Goal: Task Accomplishment & Management: Manage account settings

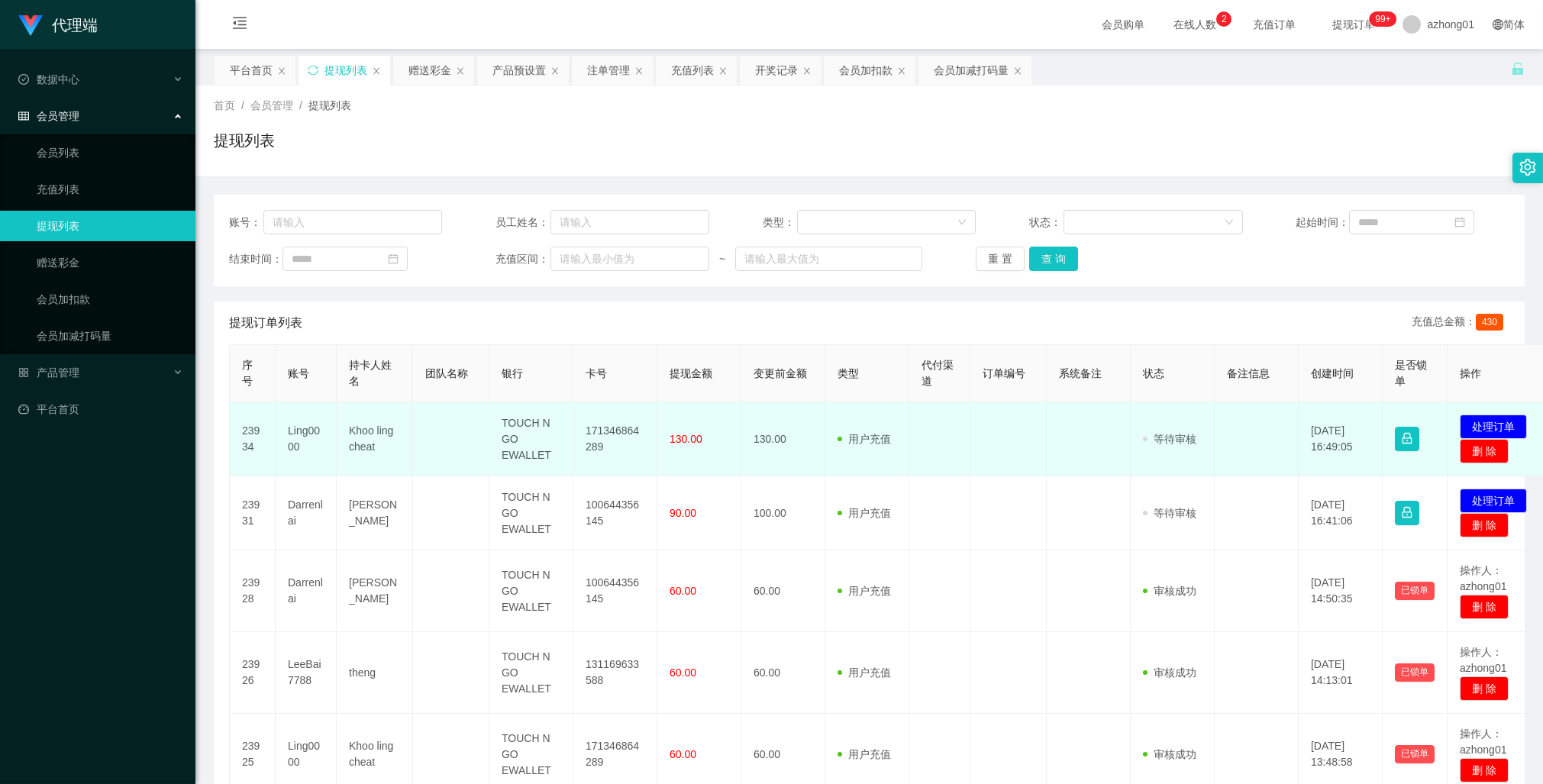
click at [598, 434] on td "171346864289" at bounding box center [615, 439] width 84 height 74
copy td "171346864289"
click at [1474, 424] on button "处理订单" at bounding box center [1493, 426] width 67 height 24
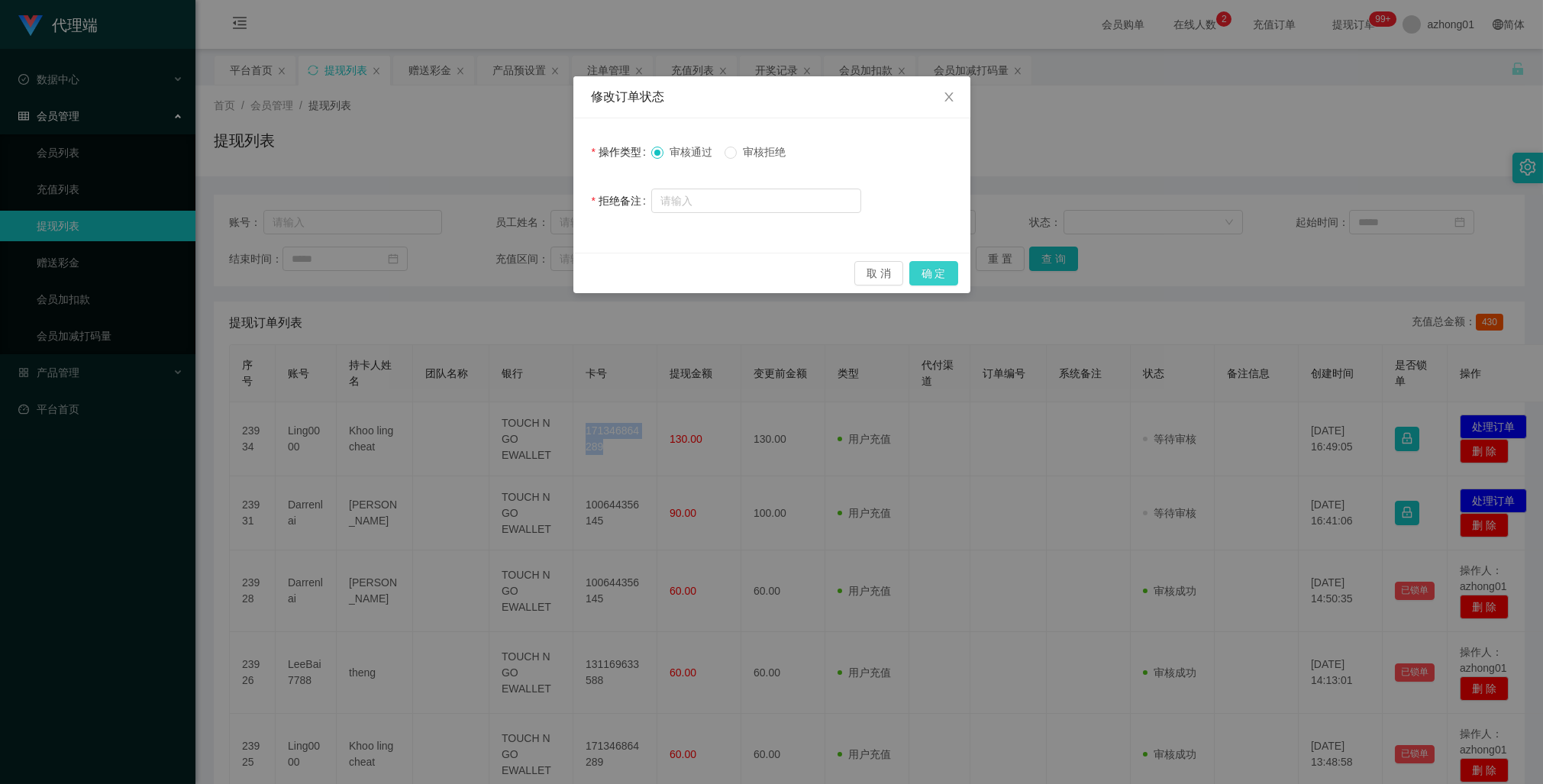
click at [944, 275] on button "确 定" at bounding box center [933, 273] width 49 height 24
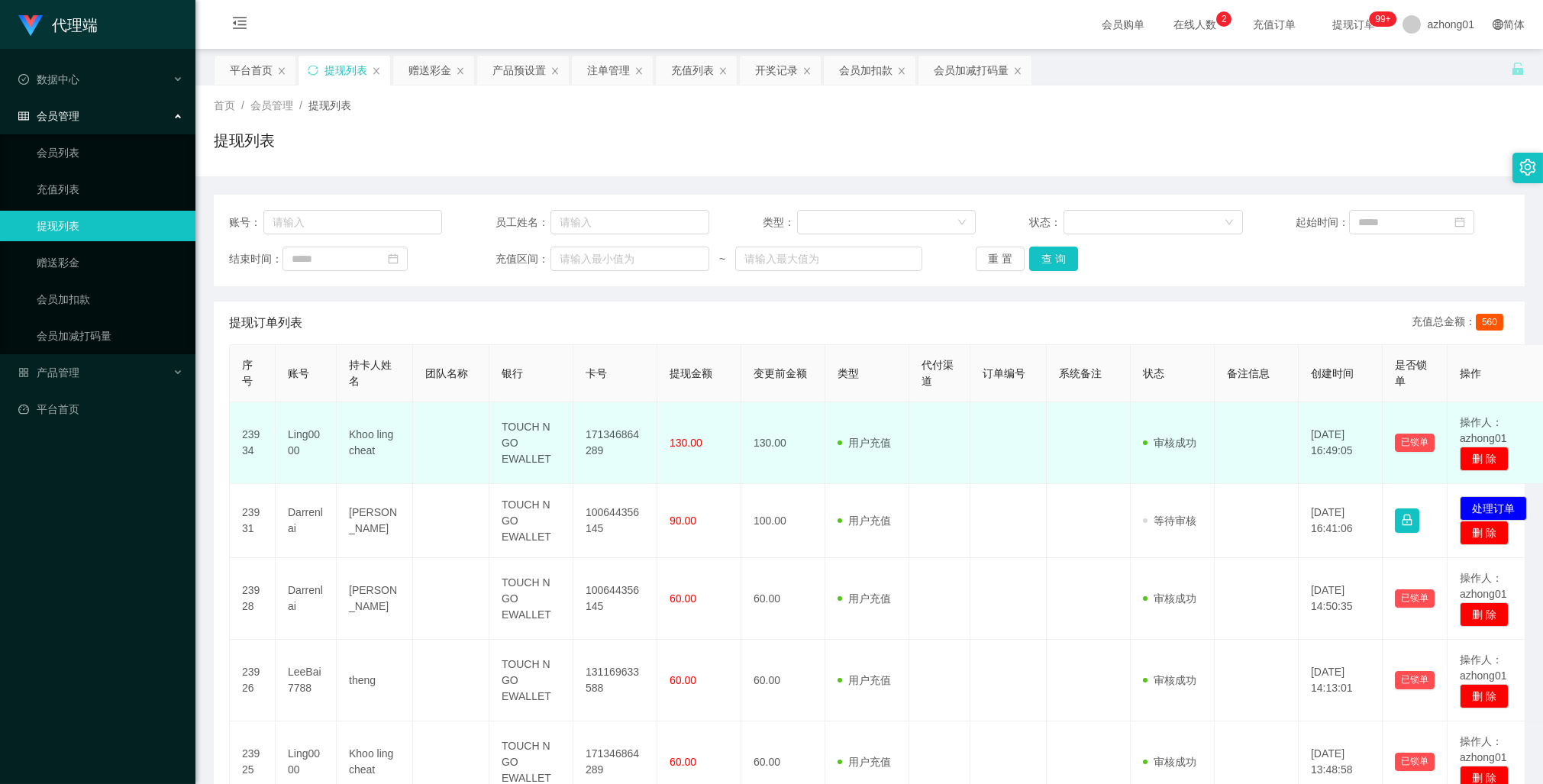
click at [820, 480] on td "130.00" at bounding box center [783, 442] width 84 height 82
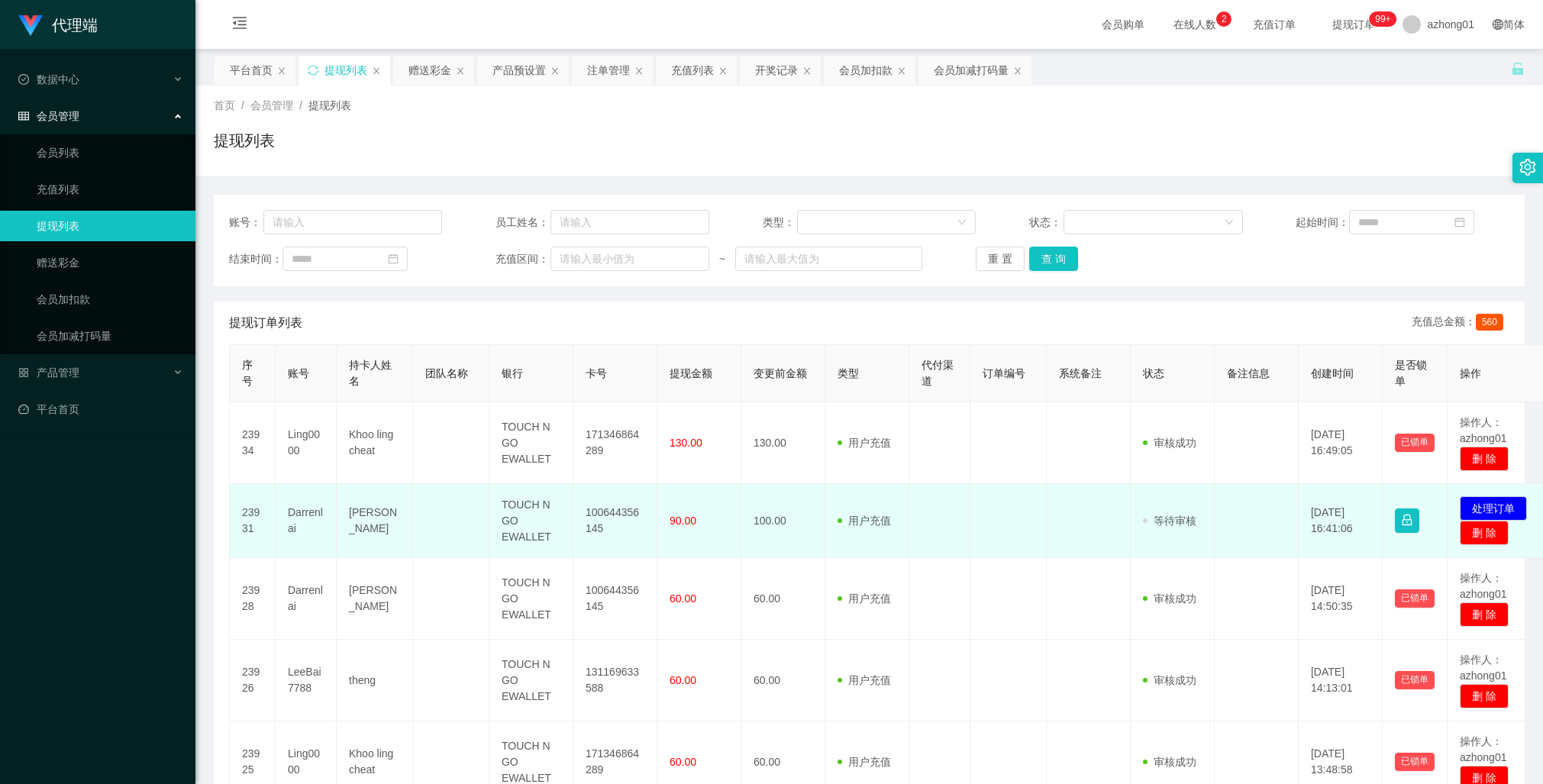
click at [302, 515] on td "Darrenlai" at bounding box center [306, 520] width 61 height 74
copy td "Darrenlai"
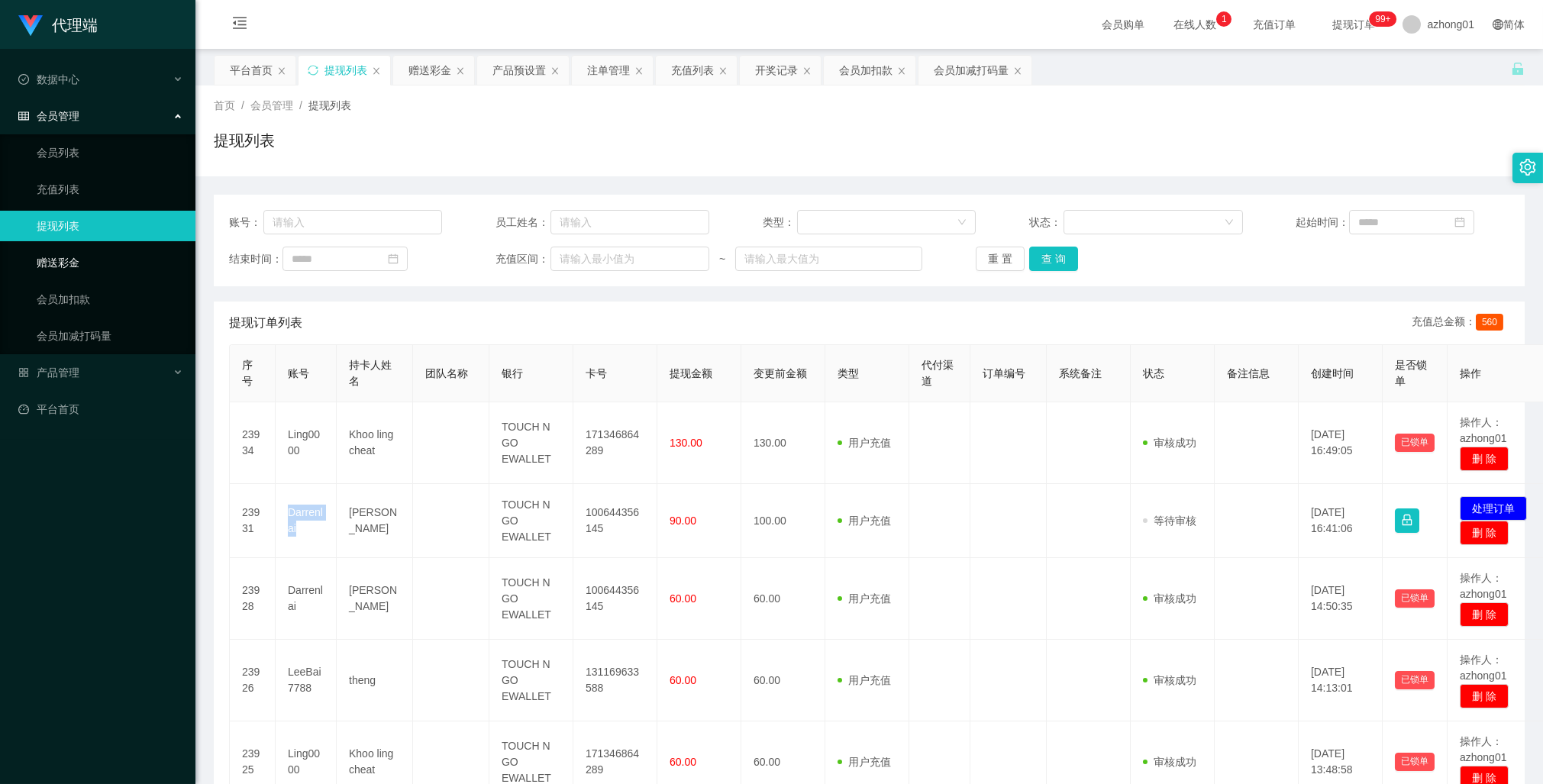
click at [62, 257] on link "赠送彩金" at bounding box center [109, 263] width 147 height 31
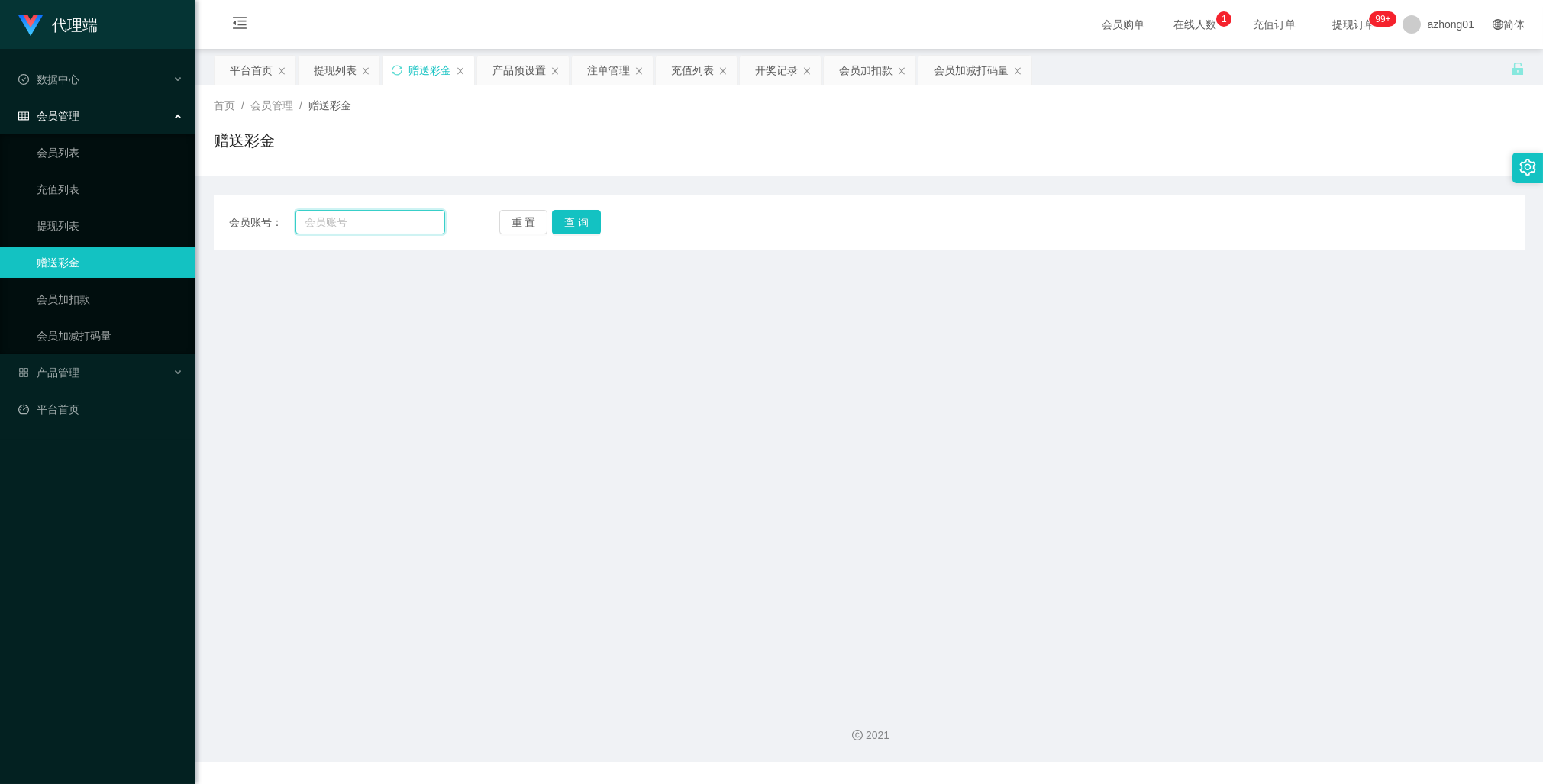
click at [371, 220] on input "text" at bounding box center [371, 222] width 150 height 24
paste input "Darrenlai"
type input "Darrenlai"
click at [596, 220] on button "查 询" at bounding box center [576, 222] width 49 height 24
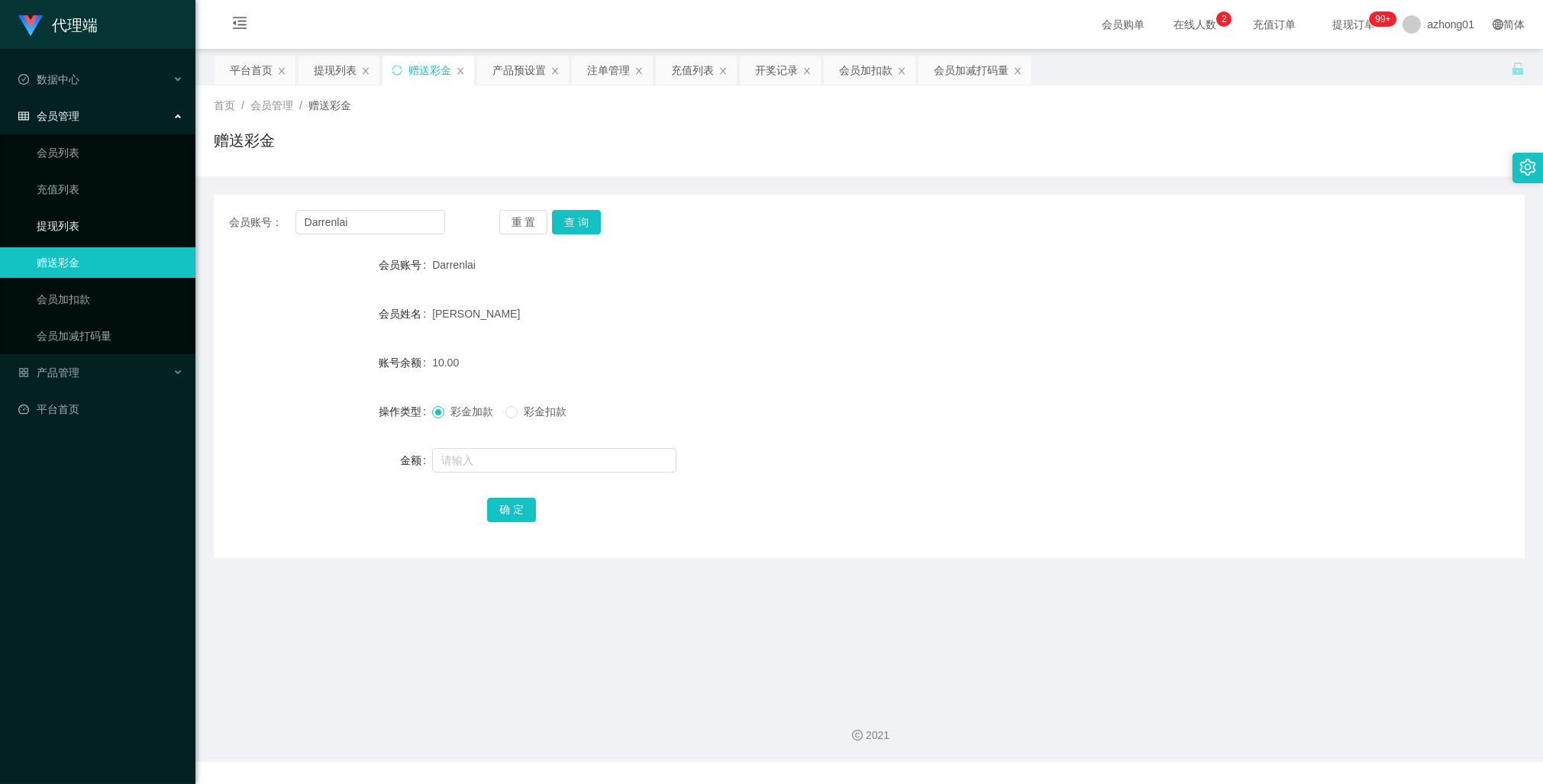
click at [78, 220] on link "提现列表" at bounding box center [109, 226] width 147 height 31
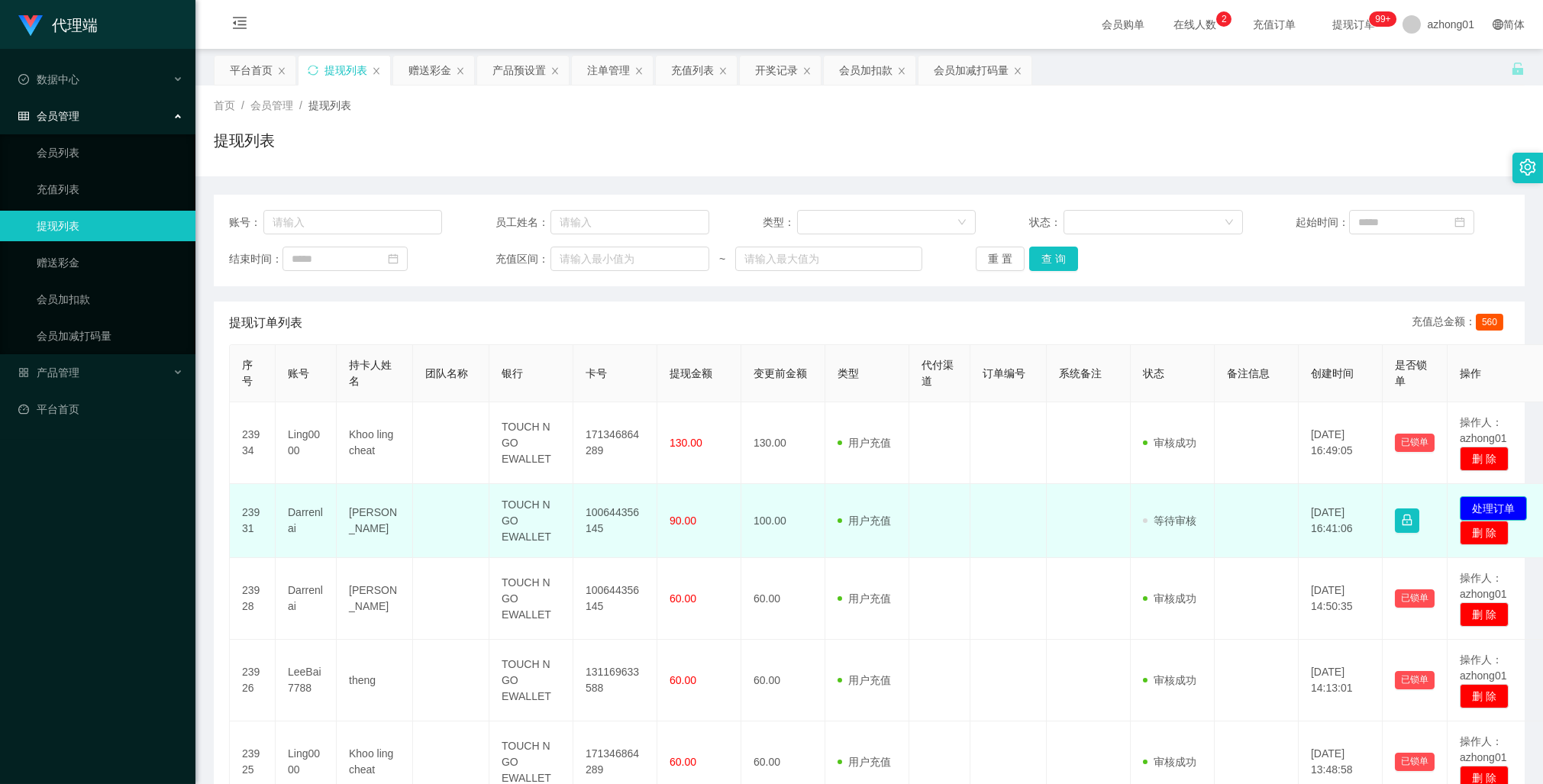
click at [1504, 501] on button "处理订单" at bounding box center [1493, 508] width 67 height 24
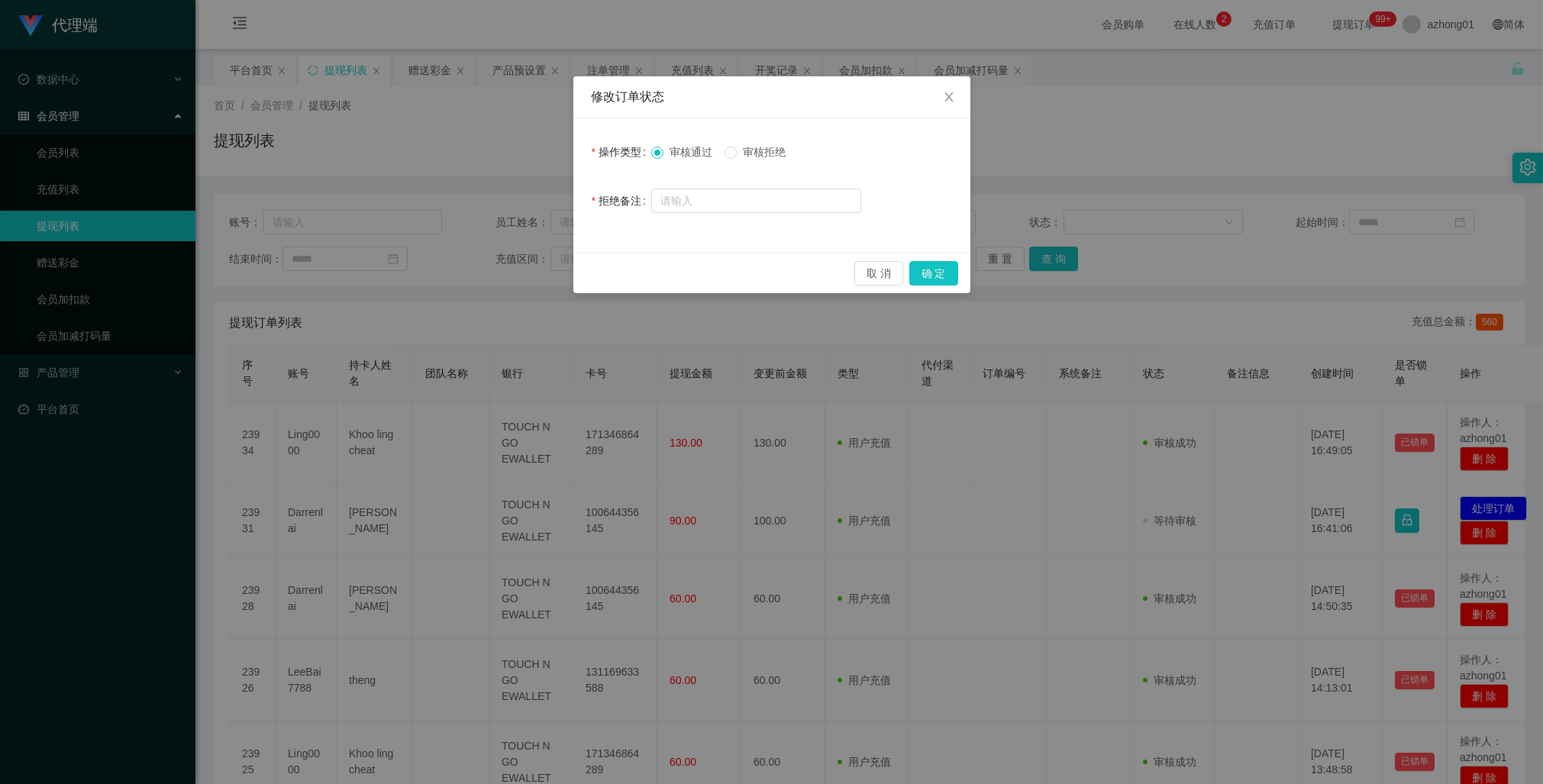
click at [753, 151] on span "审核拒绝" at bounding box center [763, 152] width 55 height 12
click at [757, 202] on input "text" at bounding box center [756, 200] width 210 height 24
type input "请完成升级"
click at [922, 276] on button "确 定" at bounding box center [933, 273] width 49 height 24
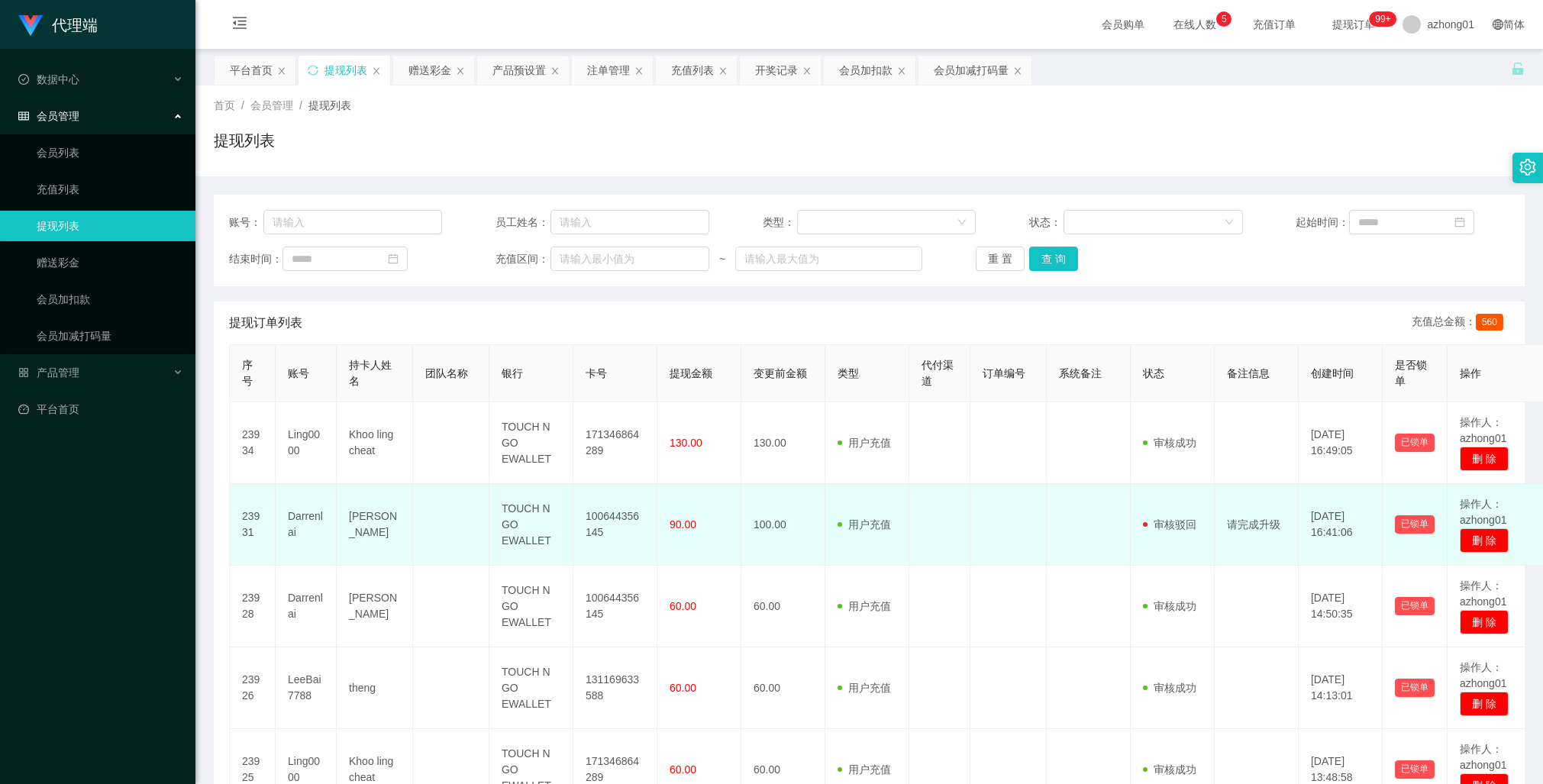
click at [311, 515] on td "Darrenlai" at bounding box center [306, 524] width 61 height 82
copy td "Darrenlai"
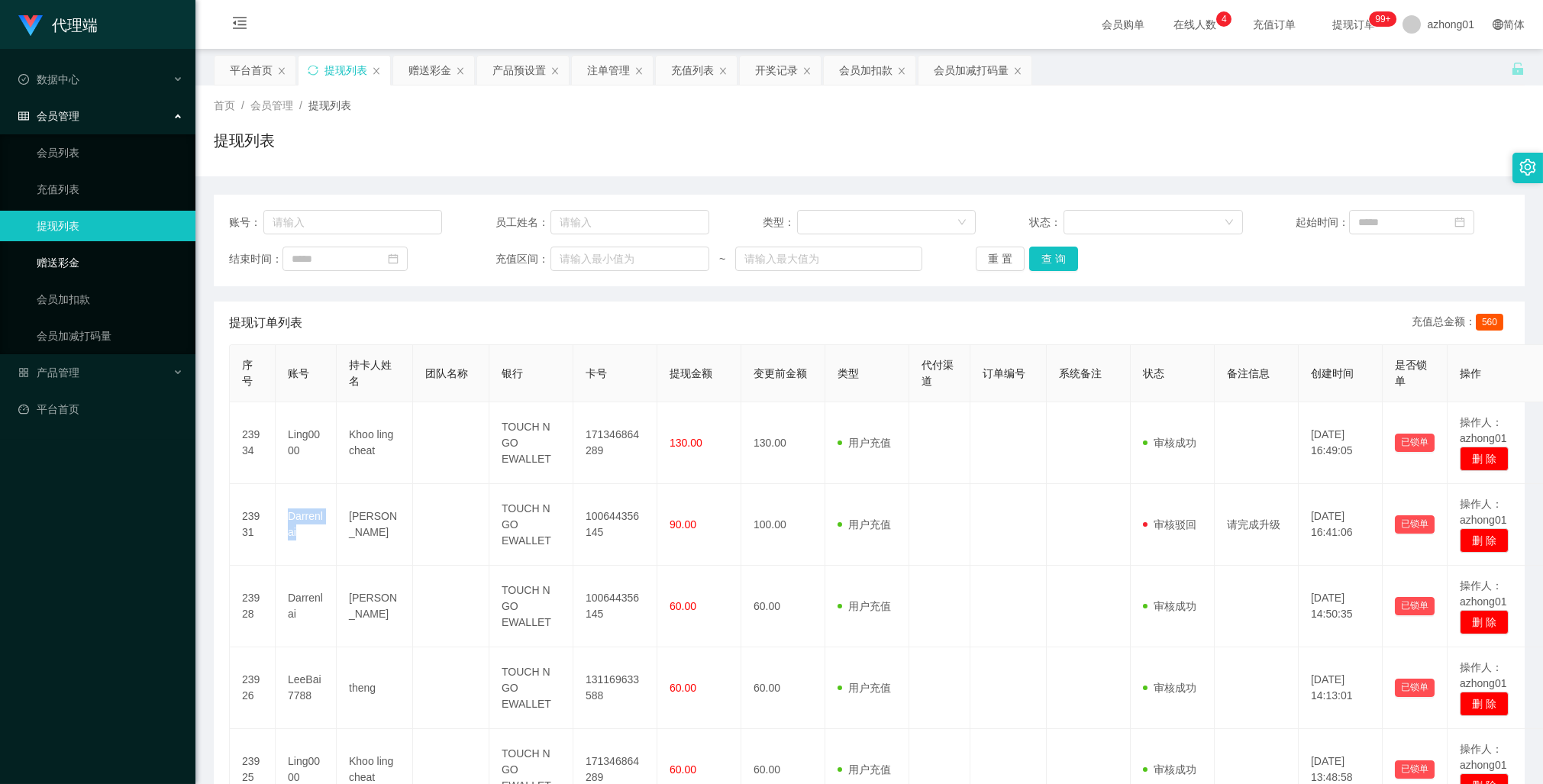
click at [58, 248] on link "赠送彩金" at bounding box center [109, 263] width 147 height 31
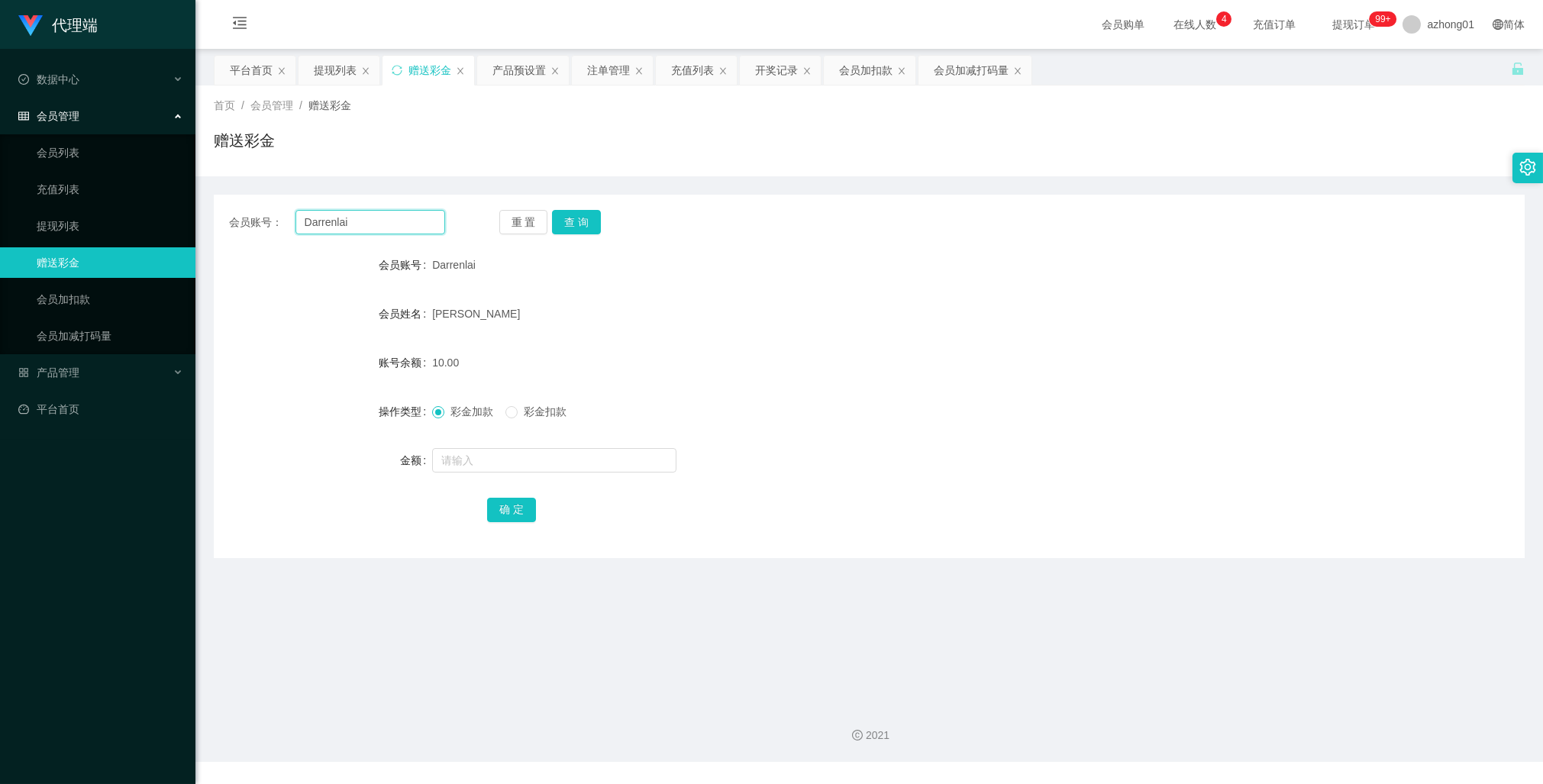
drag, startPoint x: 383, startPoint y: 220, endPoint x: 235, endPoint y: 216, distance: 148.1
click at [235, 216] on div "会员账号： Darrenlai" at bounding box center [337, 222] width 216 height 24
click at [586, 219] on button "查 询" at bounding box center [576, 222] width 49 height 24
click at [73, 230] on link "提现列表" at bounding box center [109, 226] width 147 height 31
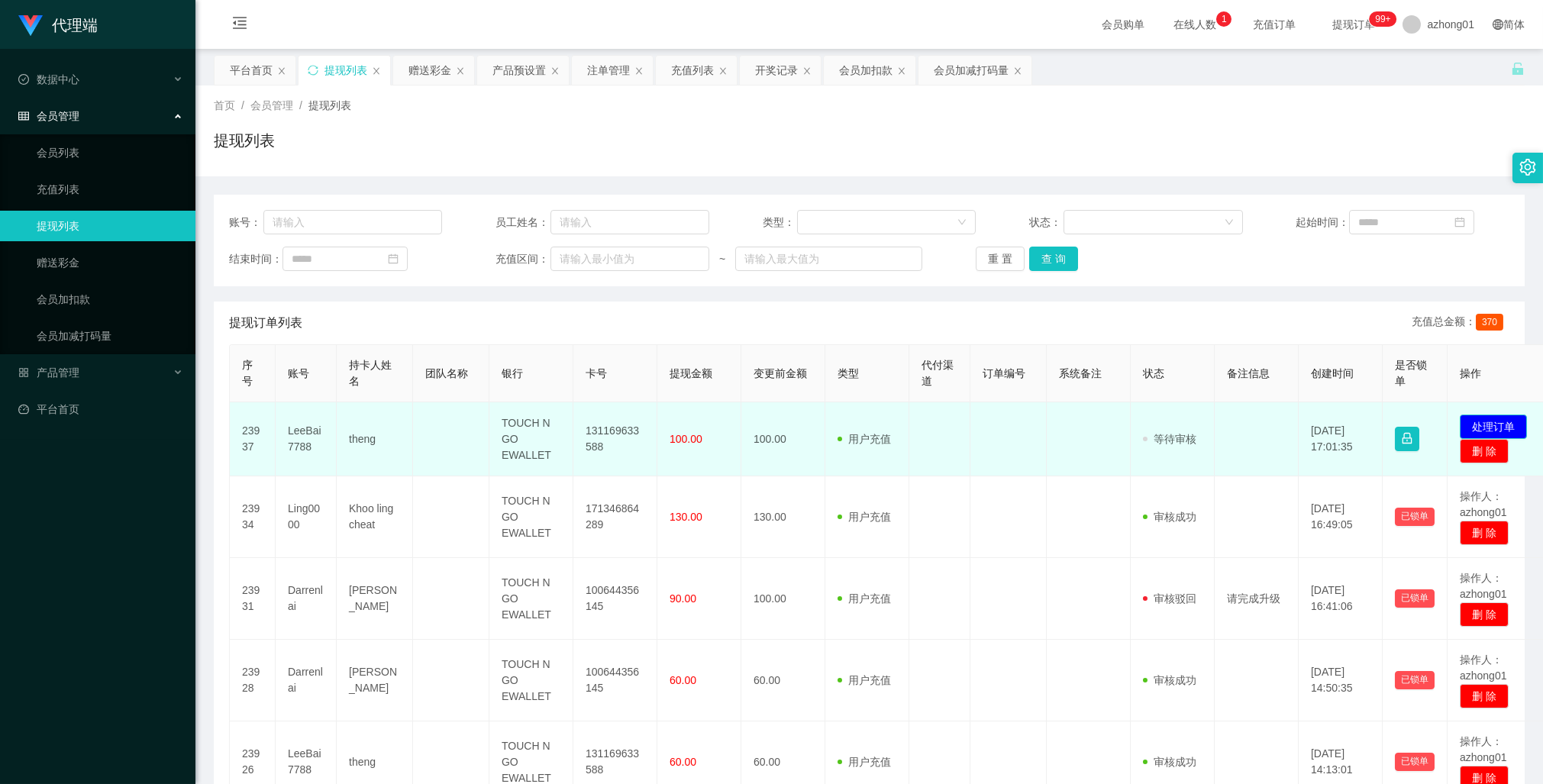
click at [1490, 430] on button "处理订单" at bounding box center [1493, 426] width 67 height 24
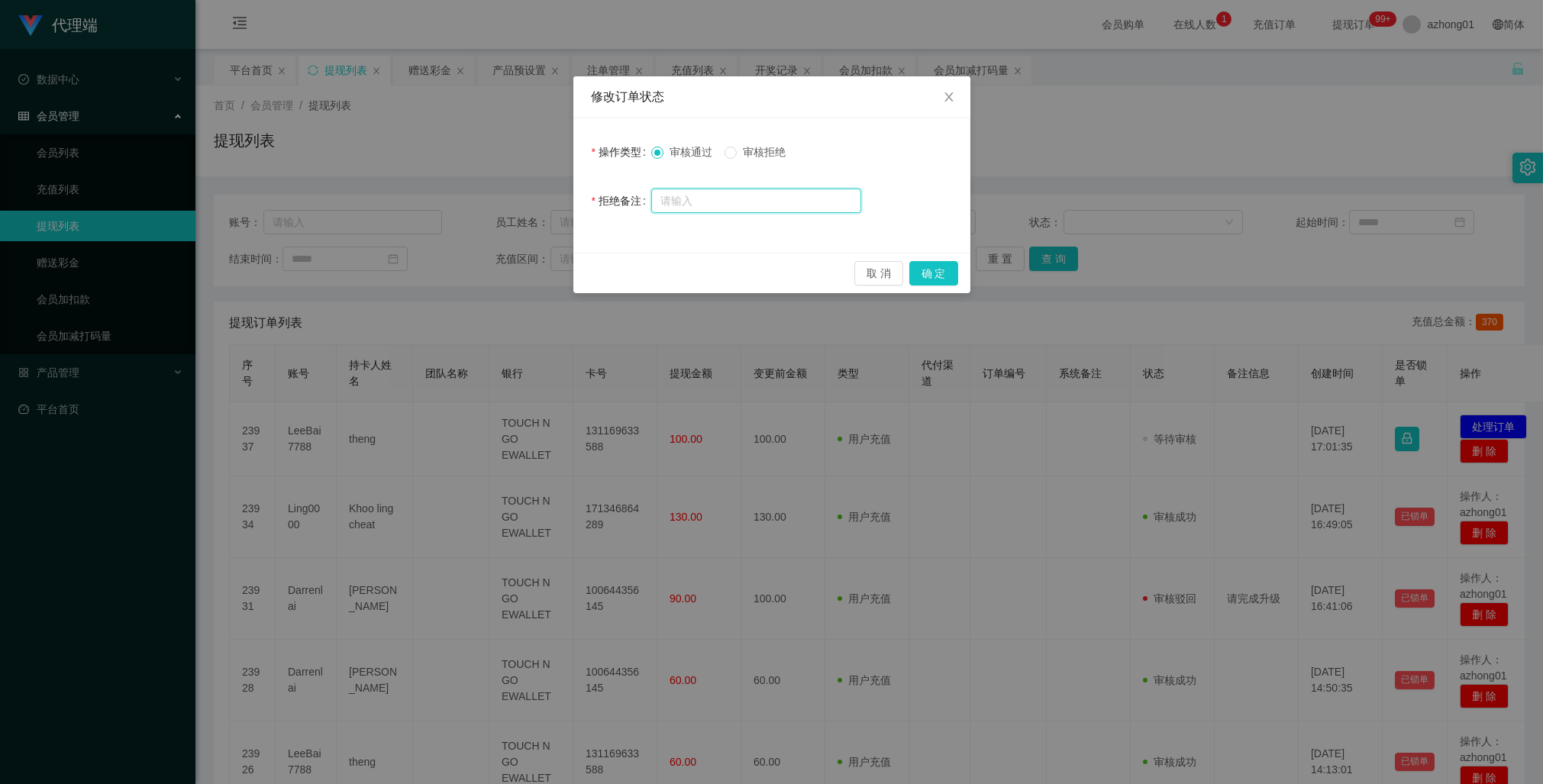
click at [752, 195] on input "text" at bounding box center [756, 200] width 210 height 24
type input "请完成升级在提现哦"
click at [923, 273] on button "确 定" at bounding box center [933, 273] width 49 height 24
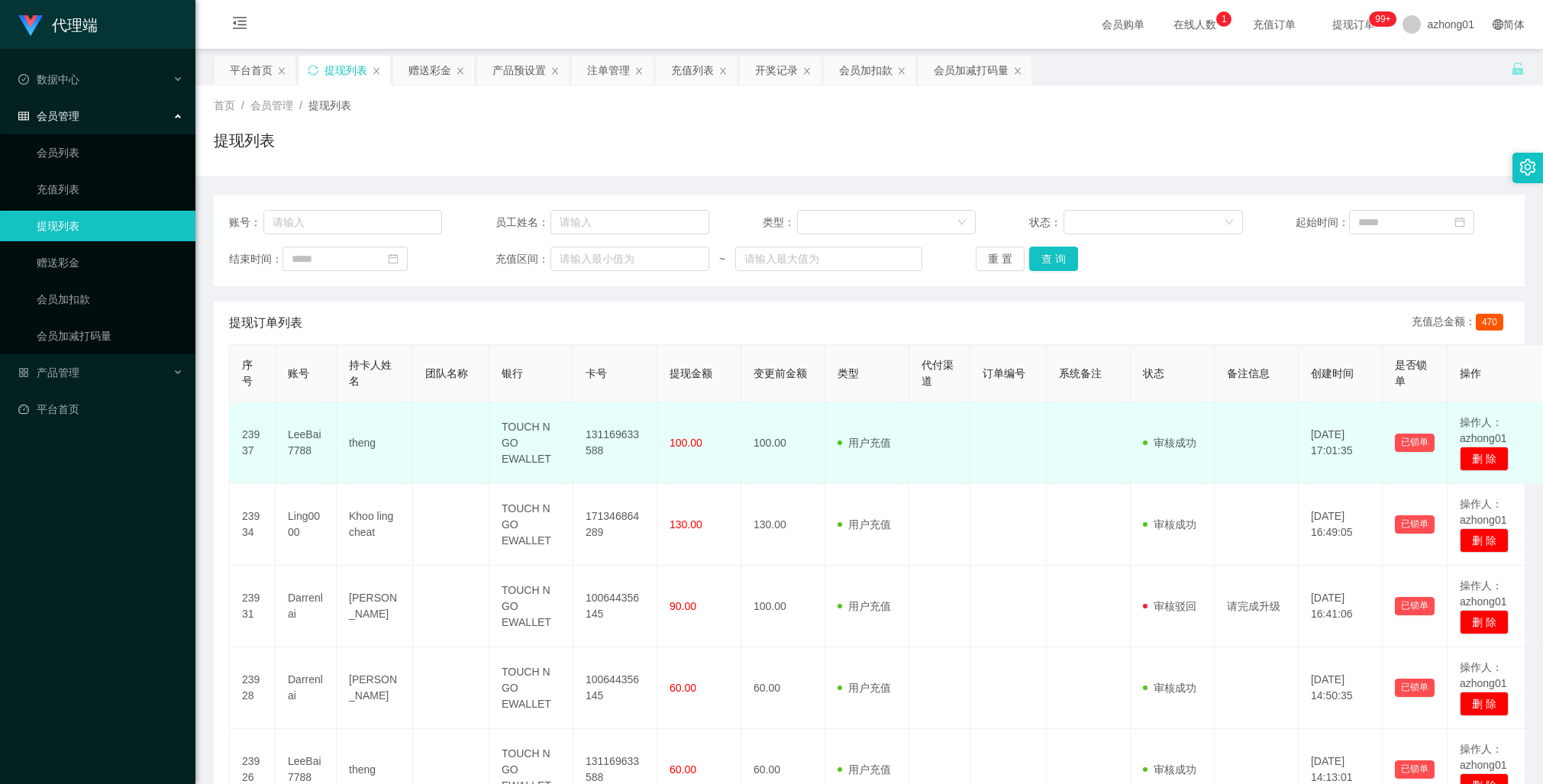
click at [296, 438] on td "LeeBai7788" at bounding box center [306, 442] width 61 height 82
copy td "LeeBai7788"
click at [296, 438] on td "LeeBai7788" at bounding box center [306, 442] width 61 height 82
copy td "LeeBai7788"
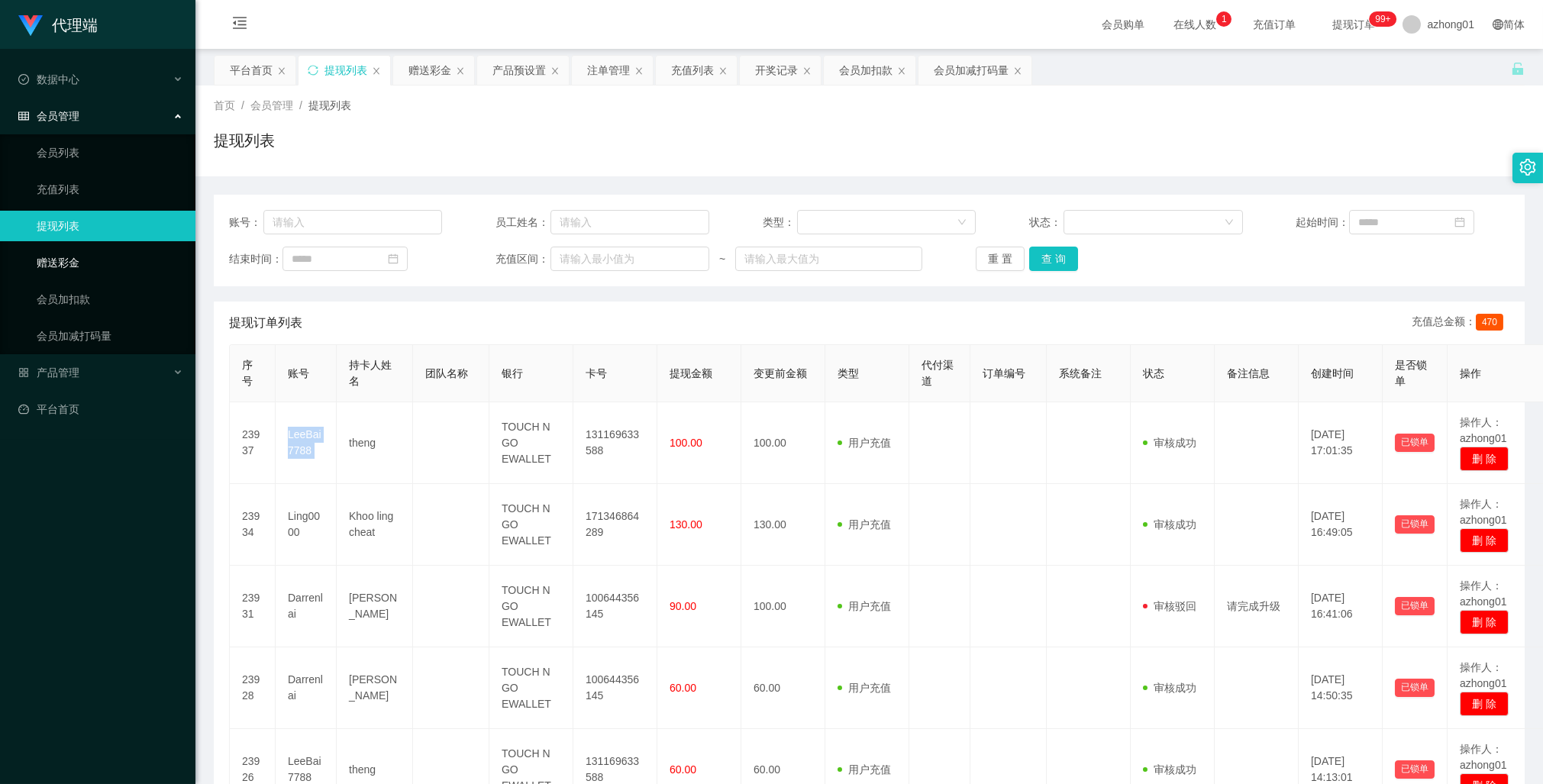
click at [78, 267] on link "赠送彩金" at bounding box center [109, 263] width 147 height 31
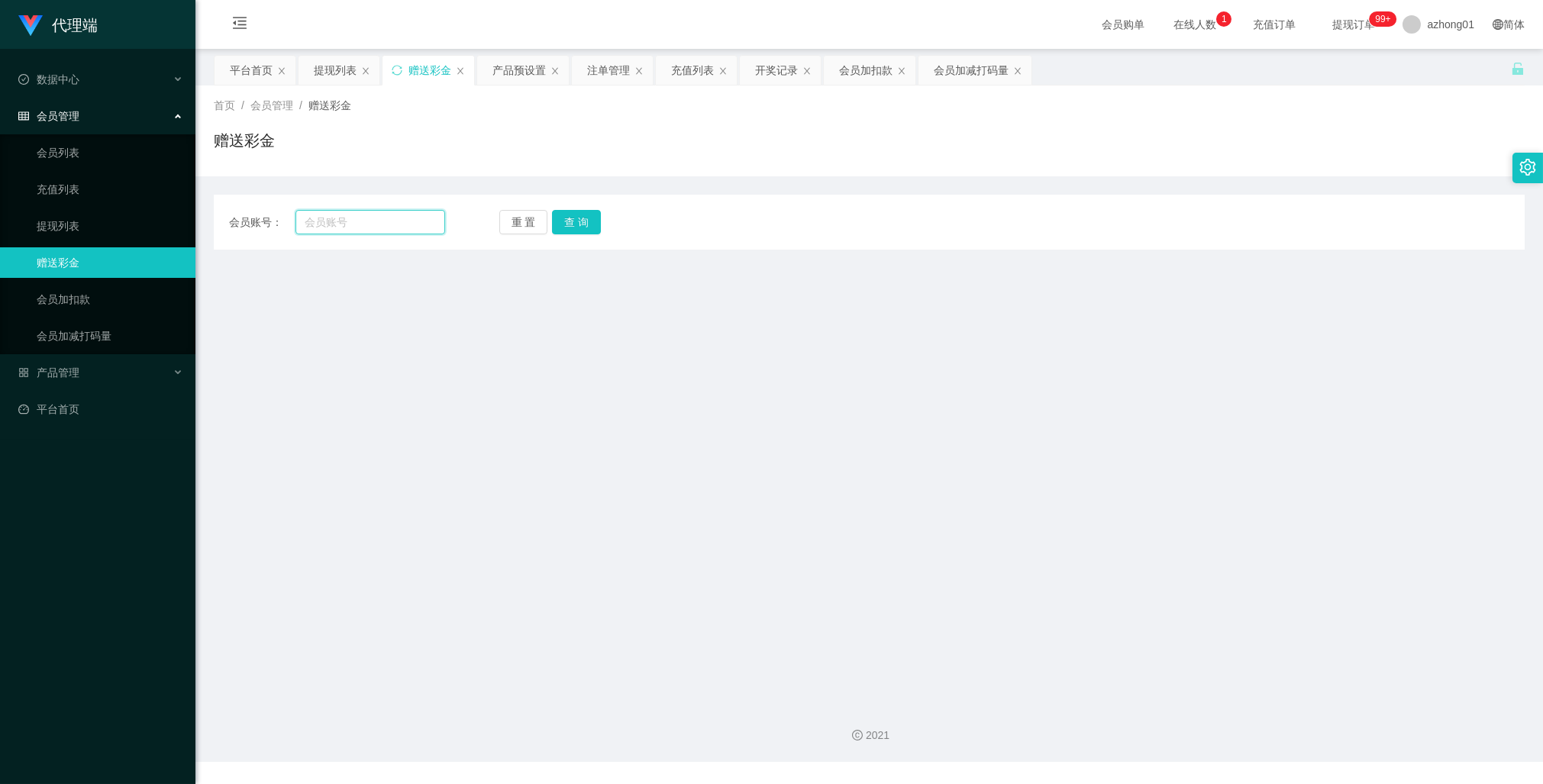
click at [393, 222] on input "text" at bounding box center [371, 222] width 150 height 24
paste input "LeeBai7788"
click at [583, 224] on button "查 询" at bounding box center [576, 222] width 49 height 24
click at [574, 226] on button "查 询" at bounding box center [576, 222] width 49 height 24
click at [810, 440] on main "关闭左侧 关闭右侧 关闭其它 刷新页面 平台首页 提现列表 赠送彩金 产品预设置 注单管理 充值列表 开奖记录 会员加扣款 会员加减打码量 首页 / 会员管理…" at bounding box center [869, 369] width 1347 height 642
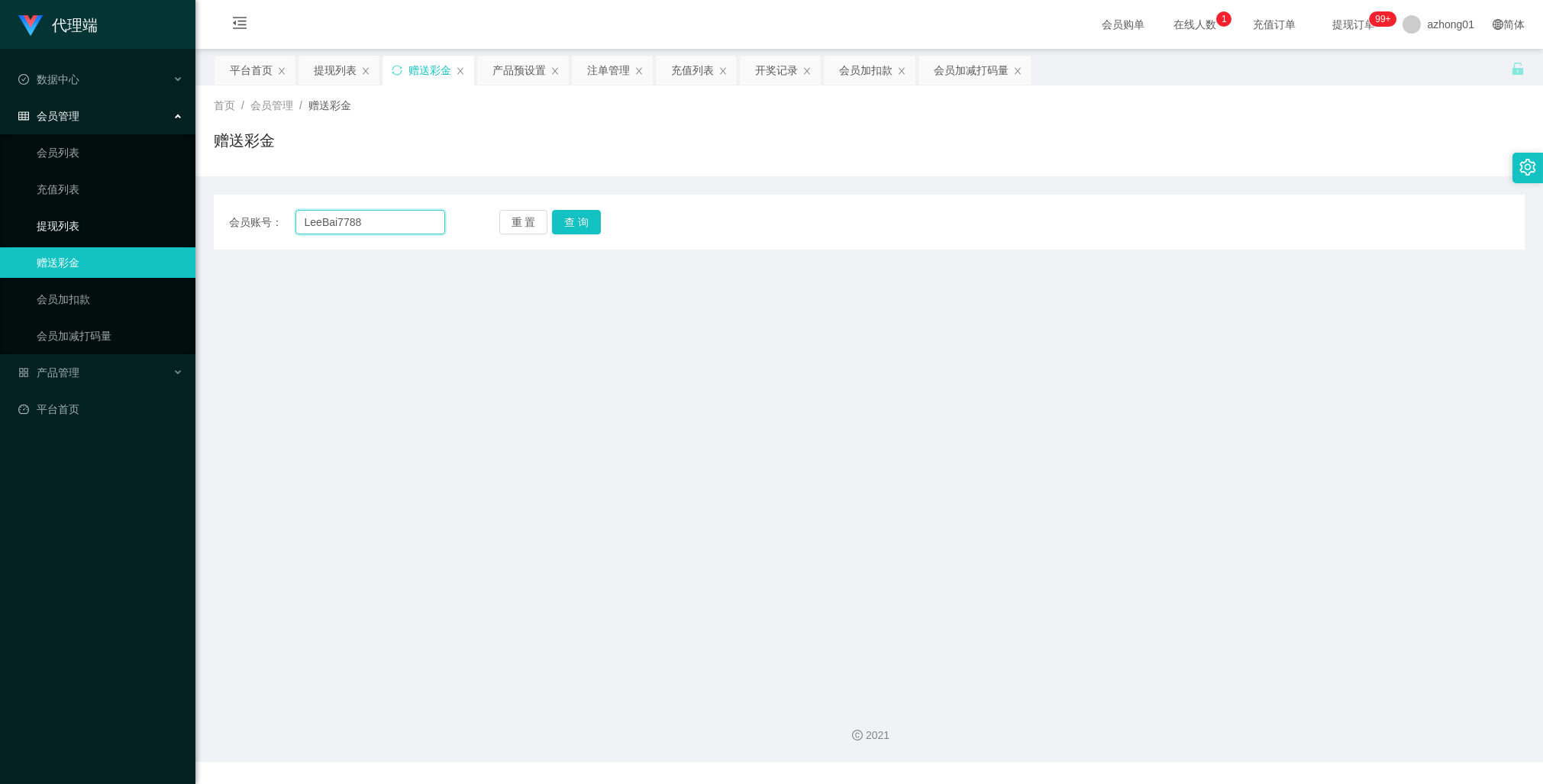
drag, startPoint x: 374, startPoint y: 224, endPoint x: 192, endPoint y: 222, distance: 182.0
click at [192, 222] on section "代理端 数据中心 会员管理 会员列表 充值列表 提现列表 赠送彩金 会员加扣款 会员加减打码量 产品管理 平台首页 保存配置 重置配置 整体风格设置 主题色 …" at bounding box center [771, 380] width 1543 height 761
paste input "text"
type input "LeeBai7788"
click at [599, 219] on div "重 置 查 询" at bounding box center [607, 222] width 216 height 24
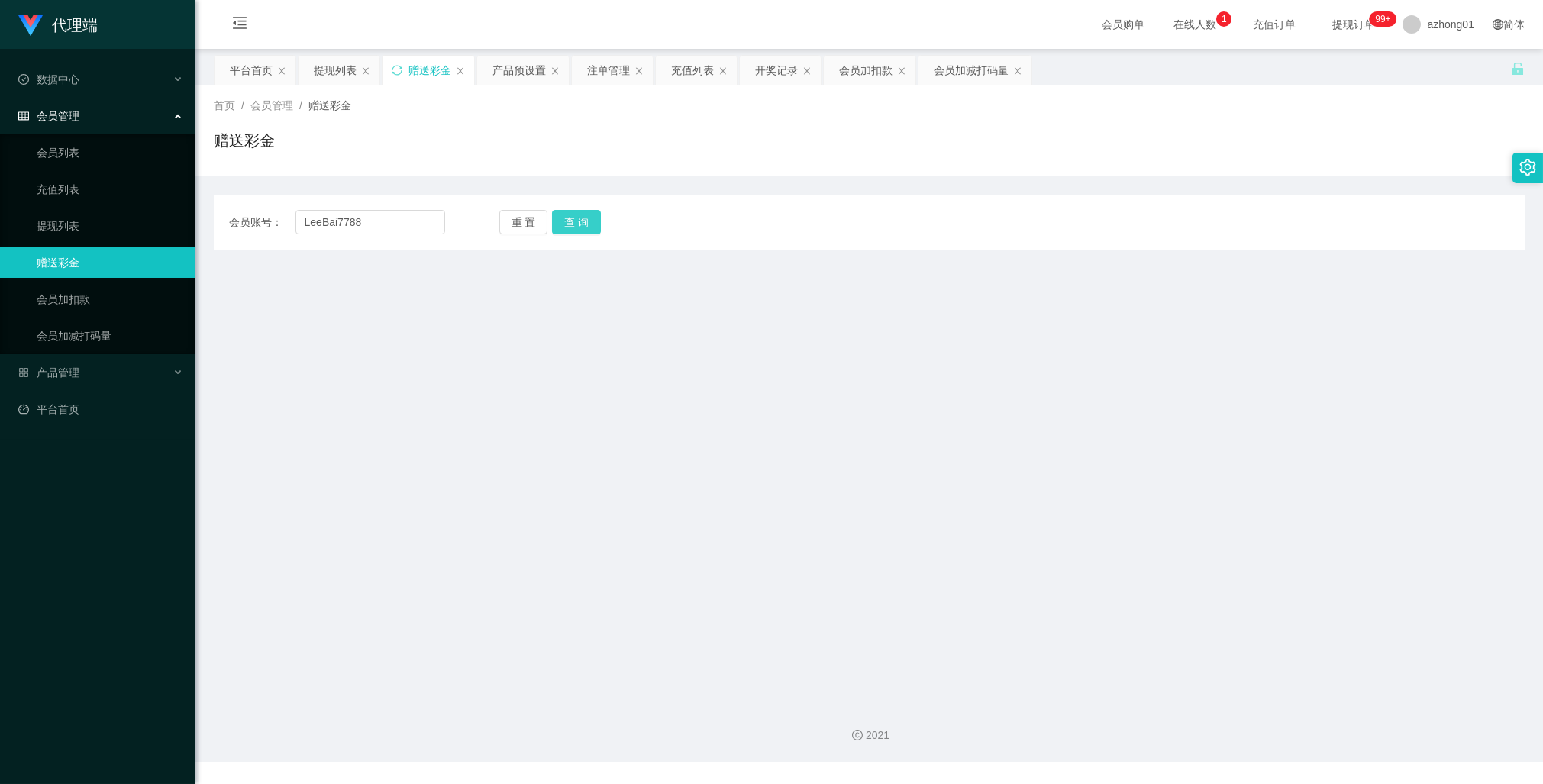
click at [575, 222] on button "查 询" at bounding box center [576, 222] width 49 height 24
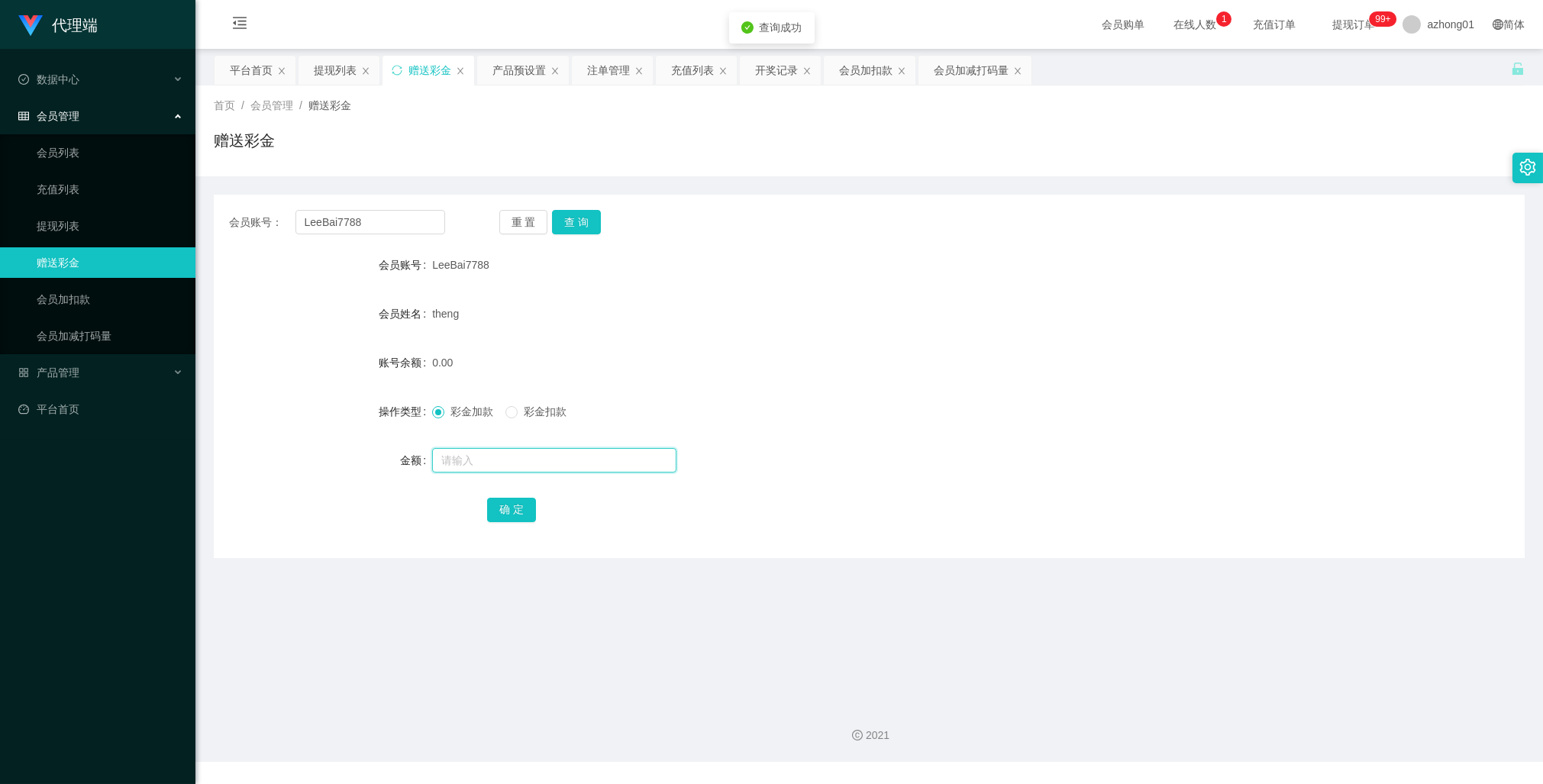
drag, startPoint x: 516, startPoint y: 452, endPoint x: 490, endPoint y: 448, distance: 26.3
click at [515, 452] on input "text" at bounding box center [554, 460] width 244 height 24
type input "100"
click at [519, 502] on button "确 定" at bounding box center [511, 509] width 49 height 24
click at [57, 222] on link "提现列表" at bounding box center [109, 226] width 147 height 31
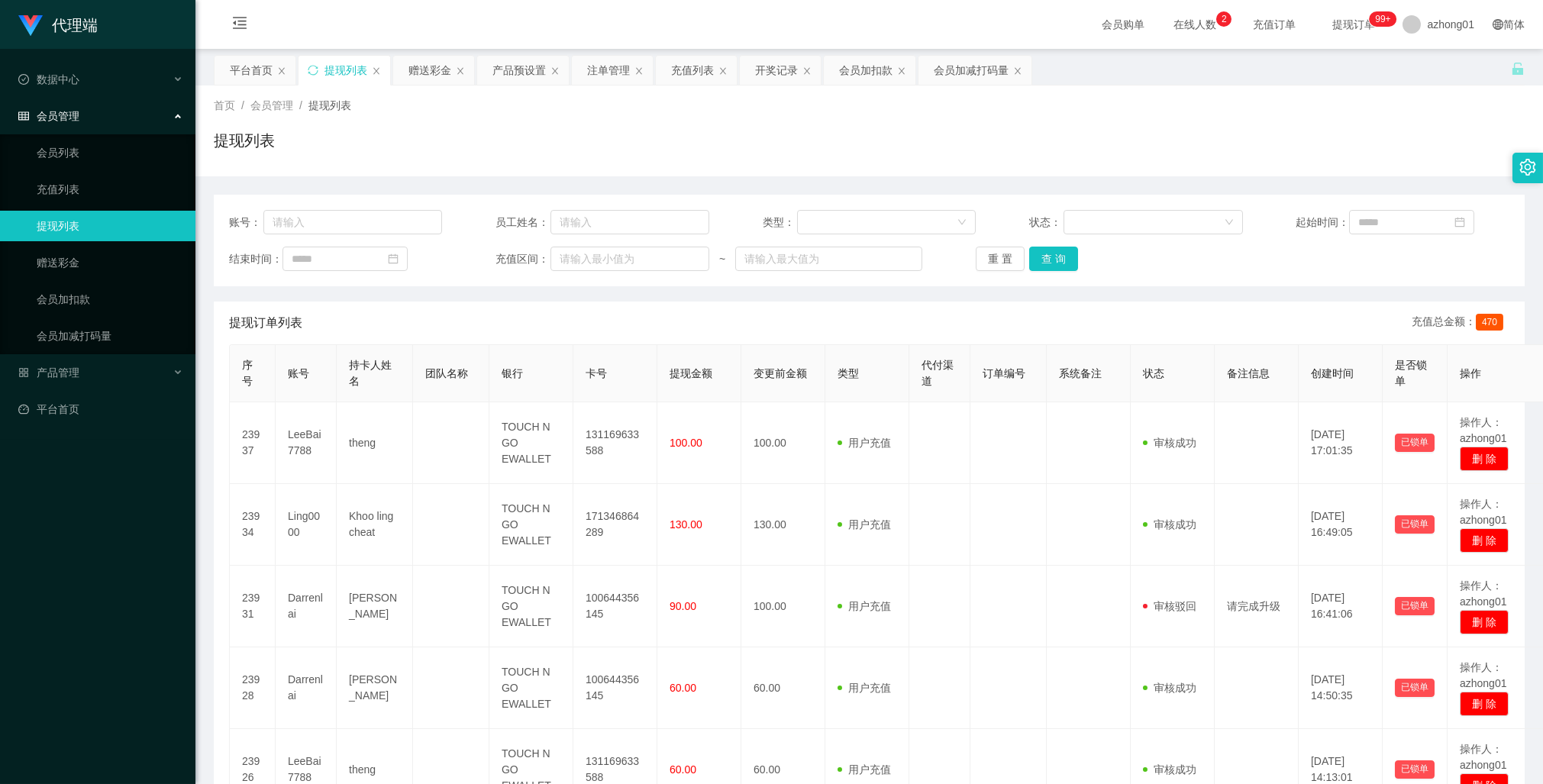
click at [75, 223] on link "提现列表" at bounding box center [109, 226] width 147 height 31
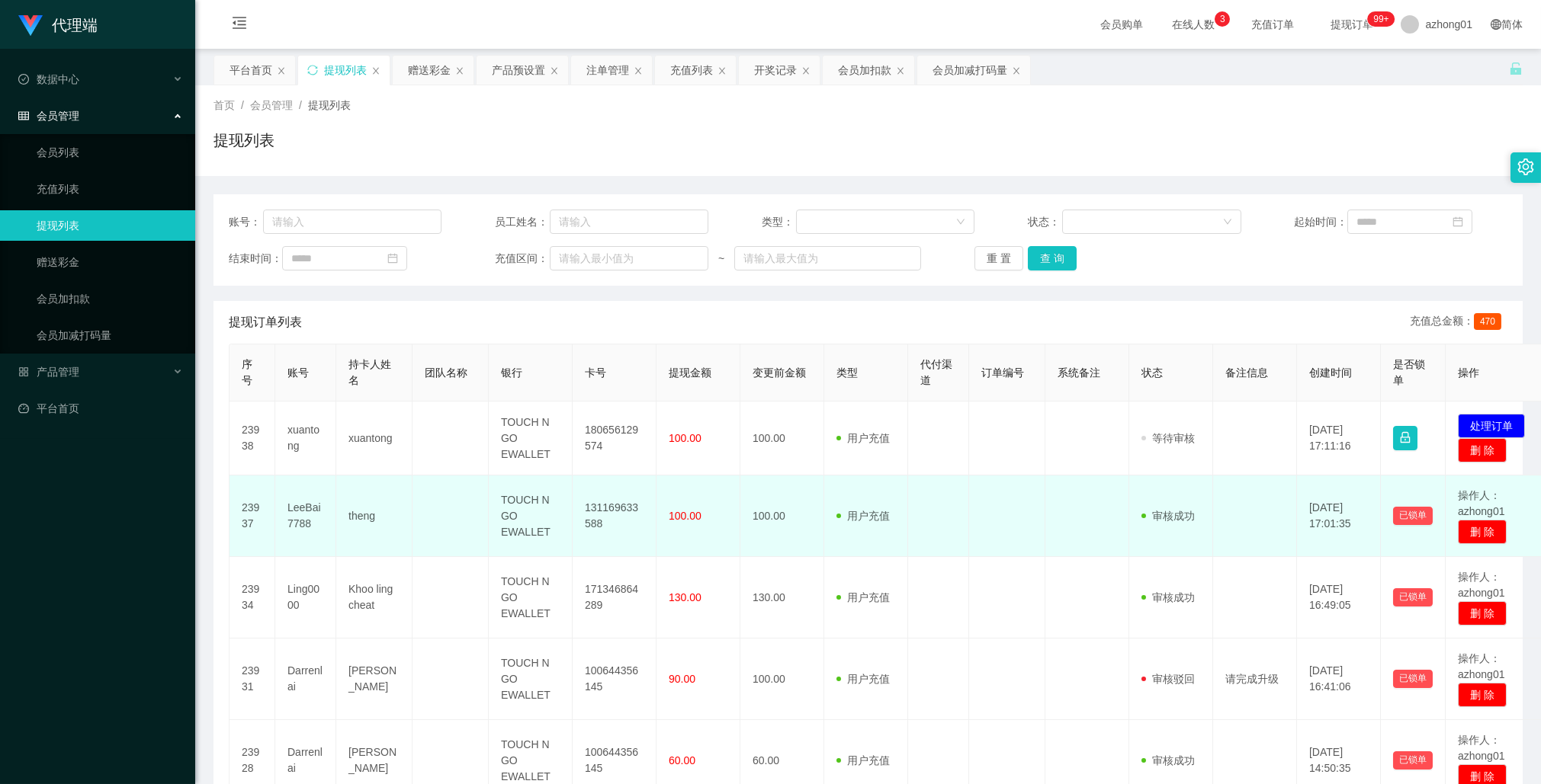
click at [706, 554] on td "100.00" at bounding box center [698, 516] width 83 height 81
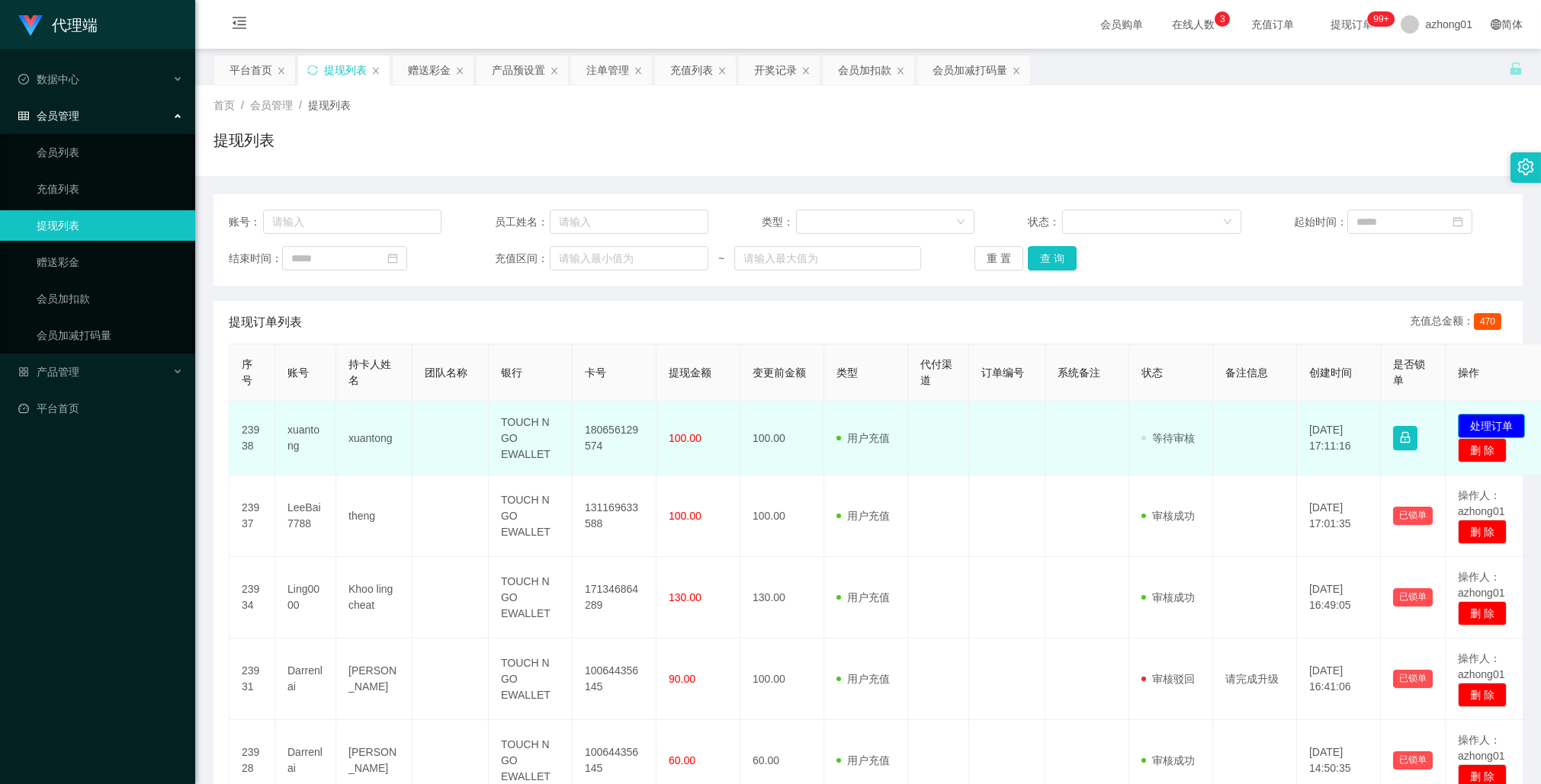
click at [1487, 418] on button "处理订单" at bounding box center [1491, 426] width 67 height 24
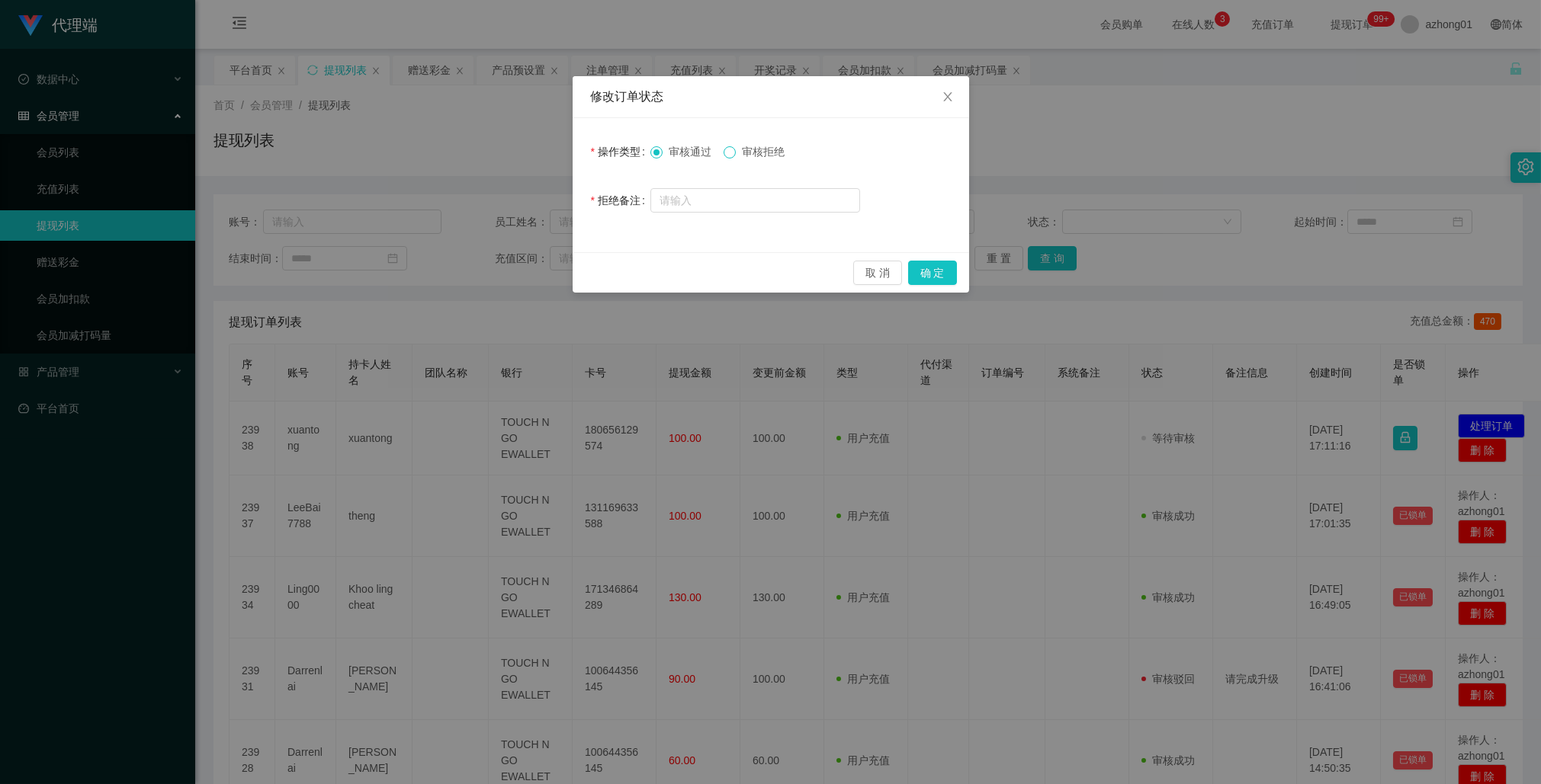
click at [735, 157] on span at bounding box center [730, 152] width 12 height 12
click at [734, 198] on input "text" at bounding box center [755, 199] width 210 height 24
type input "请完成升级提现130"
click at [940, 265] on button "确 定" at bounding box center [932, 272] width 49 height 24
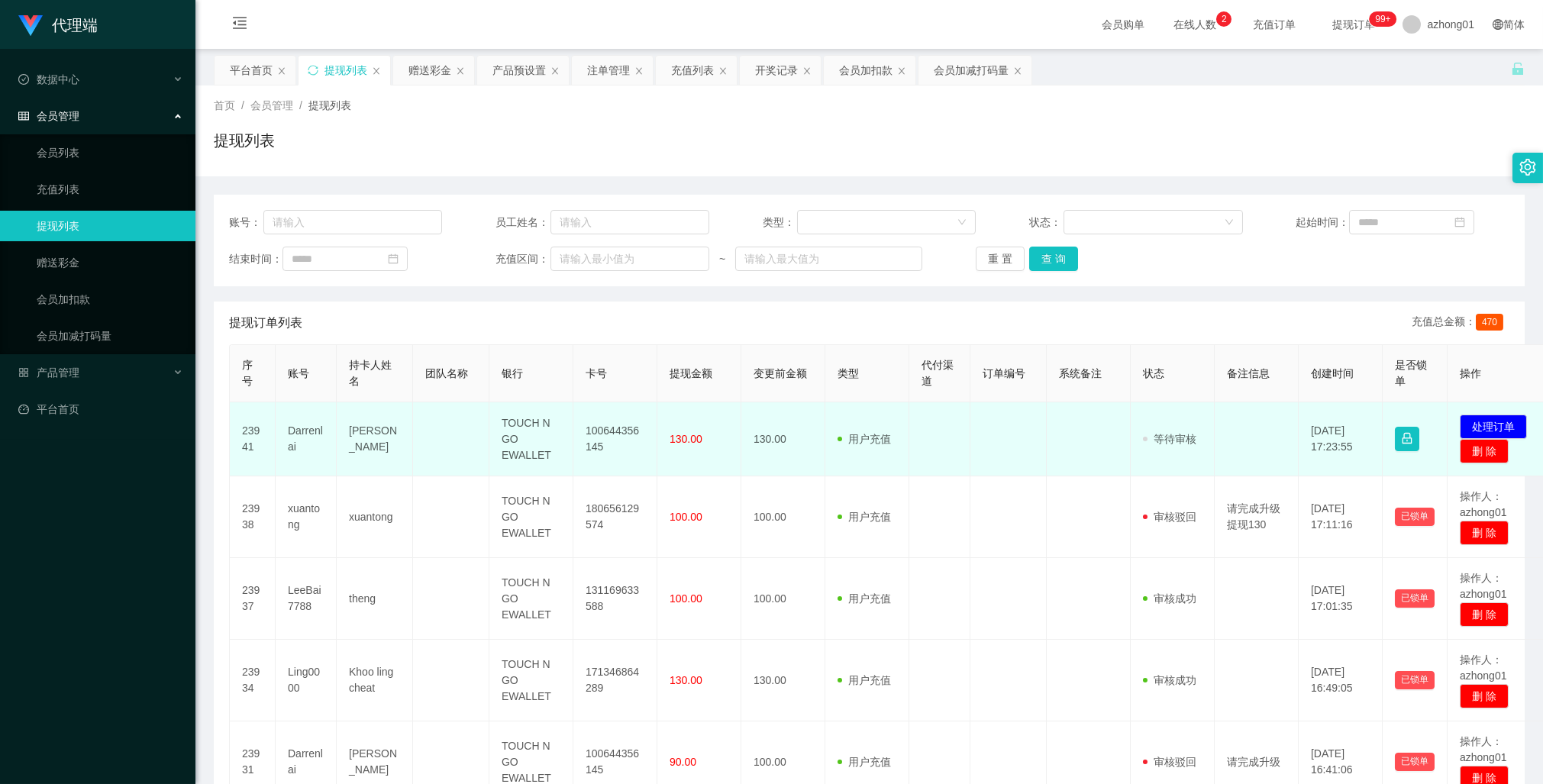
click at [617, 433] on td "100644356145" at bounding box center [615, 439] width 84 height 74
copy td "100644356145"
click at [1481, 425] on button "处理订单" at bounding box center [1493, 426] width 67 height 24
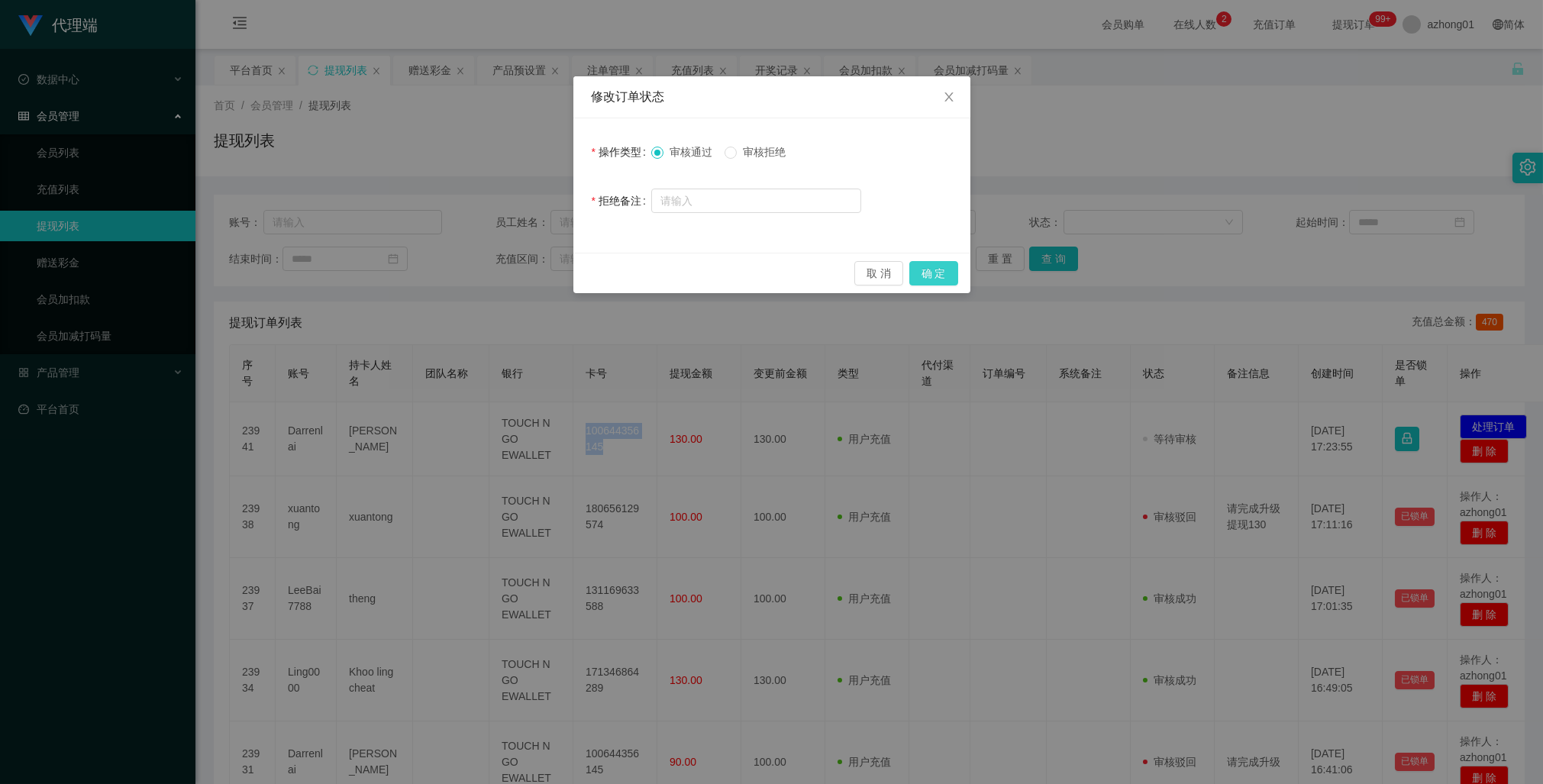
click at [934, 268] on button "确 定" at bounding box center [933, 273] width 49 height 24
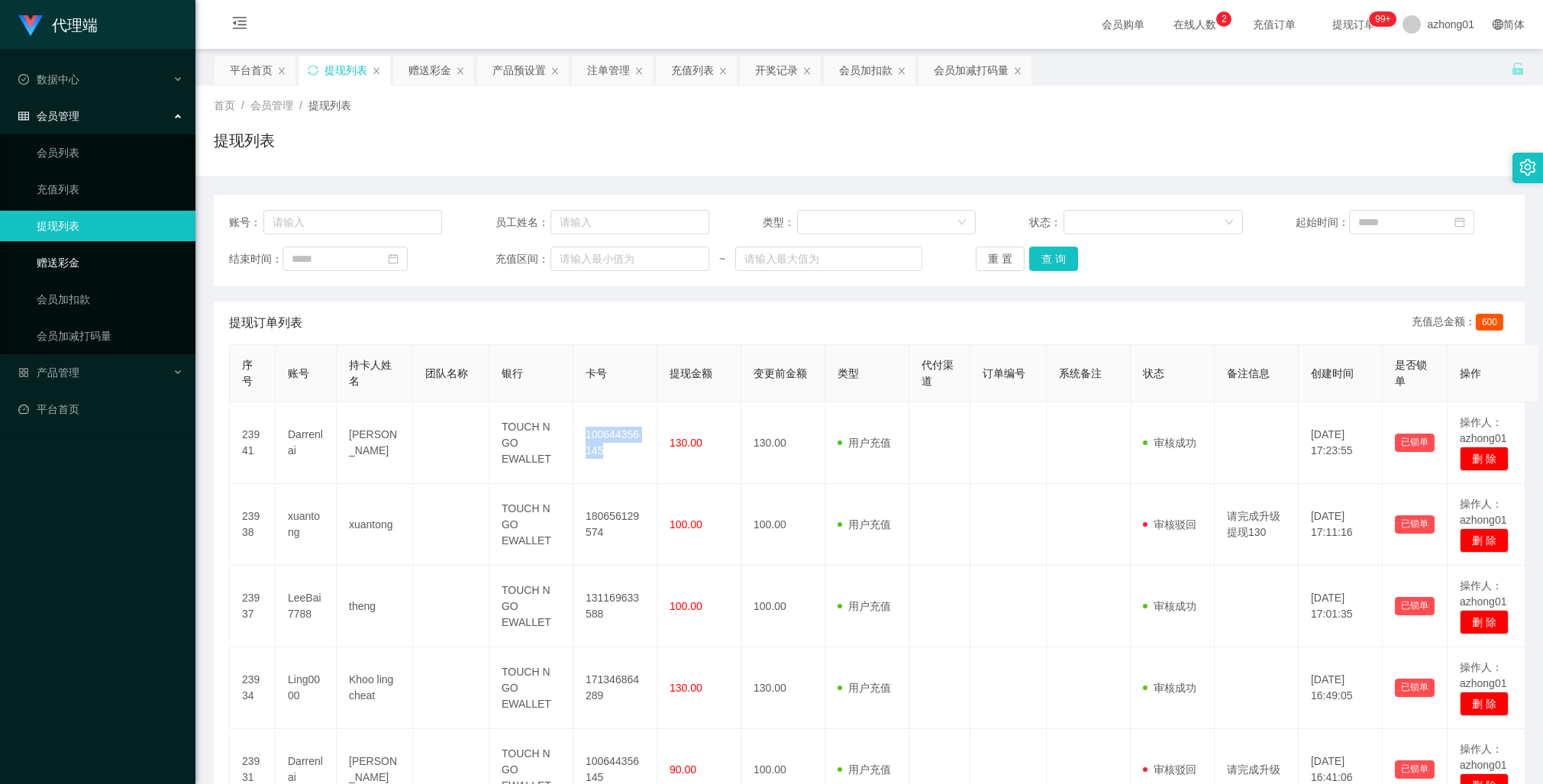
click at [71, 263] on link "赠送彩金" at bounding box center [109, 263] width 147 height 31
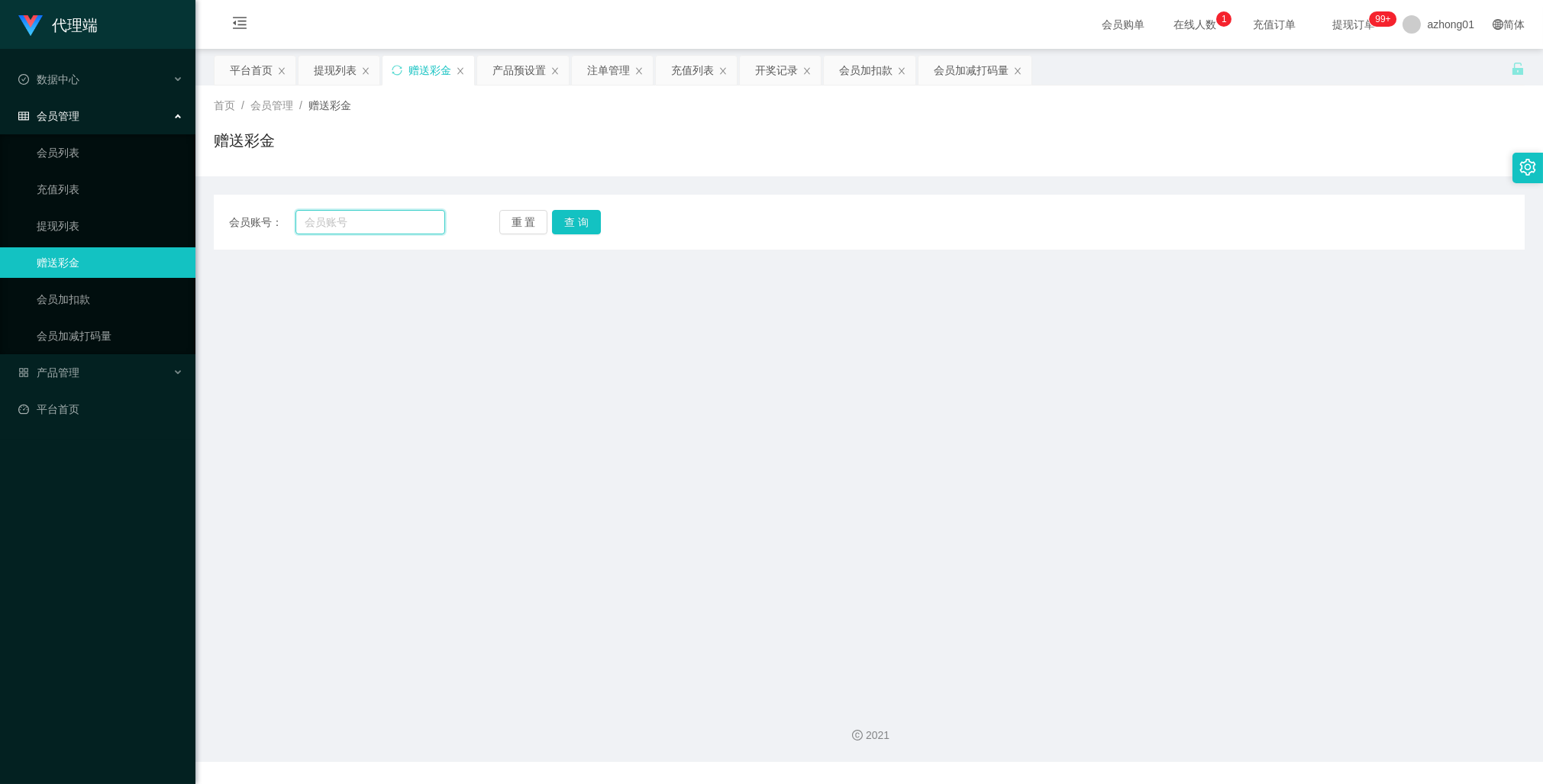
click at [342, 223] on input "text" at bounding box center [371, 222] width 150 height 24
paste input "xuantong"
type input "xuantong"
click at [586, 226] on button "查 询" at bounding box center [576, 222] width 49 height 24
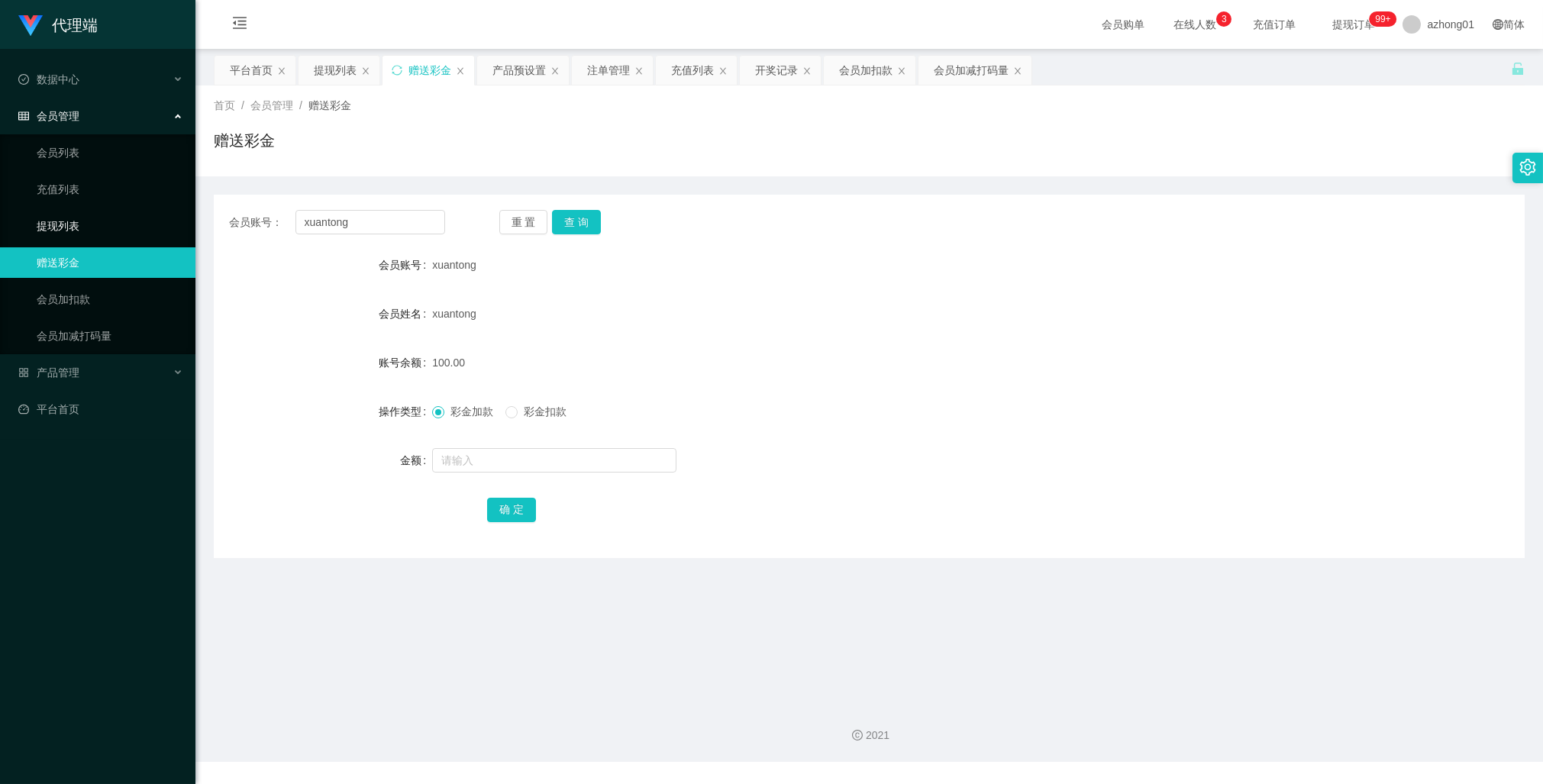
click at [60, 225] on link "提现列表" at bounding box center [109, 226] width 147 height 31
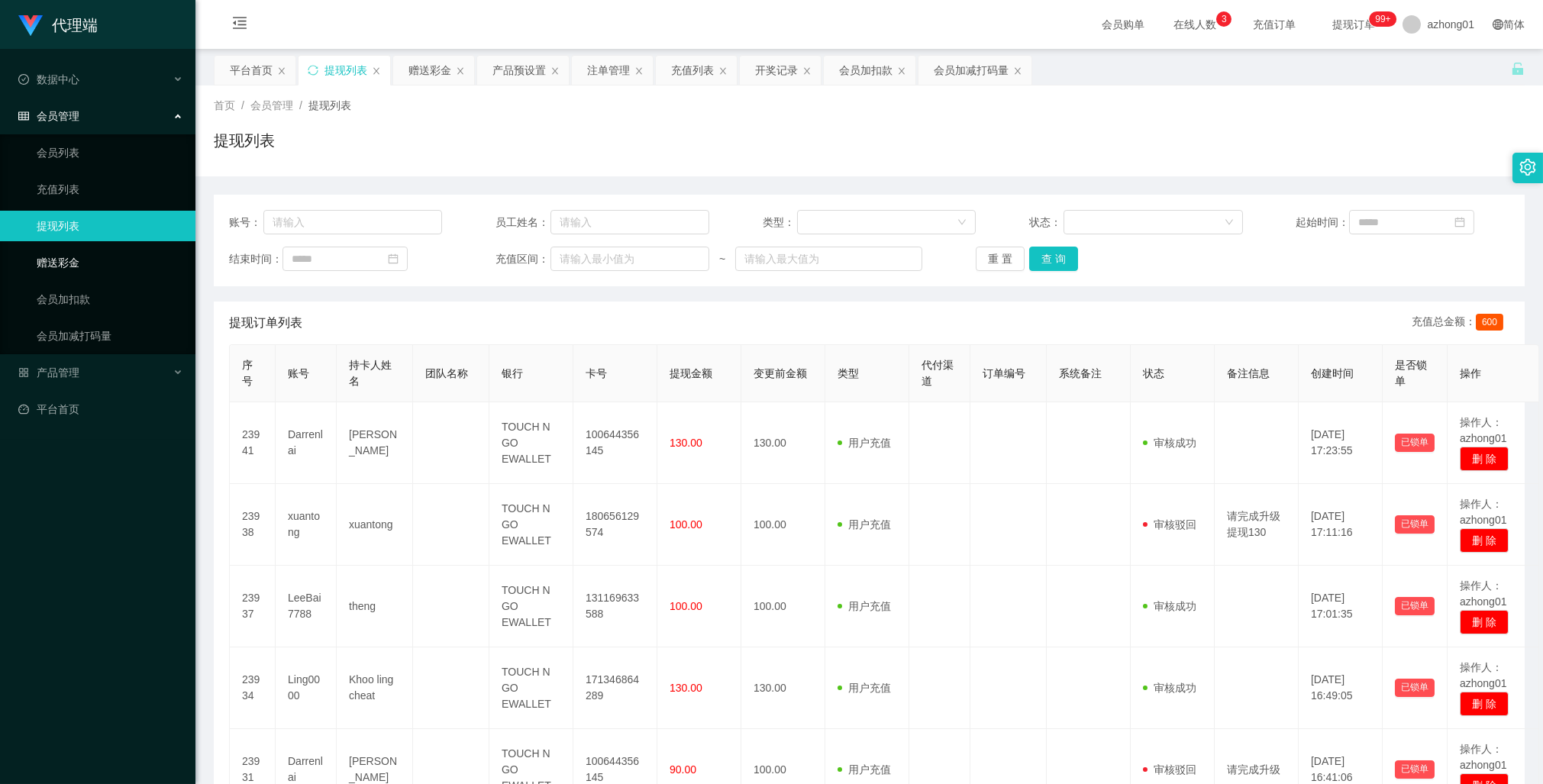
click at [66, 265] on link "赠送彩金" at bounding box center [109, 263] width 147 height 31
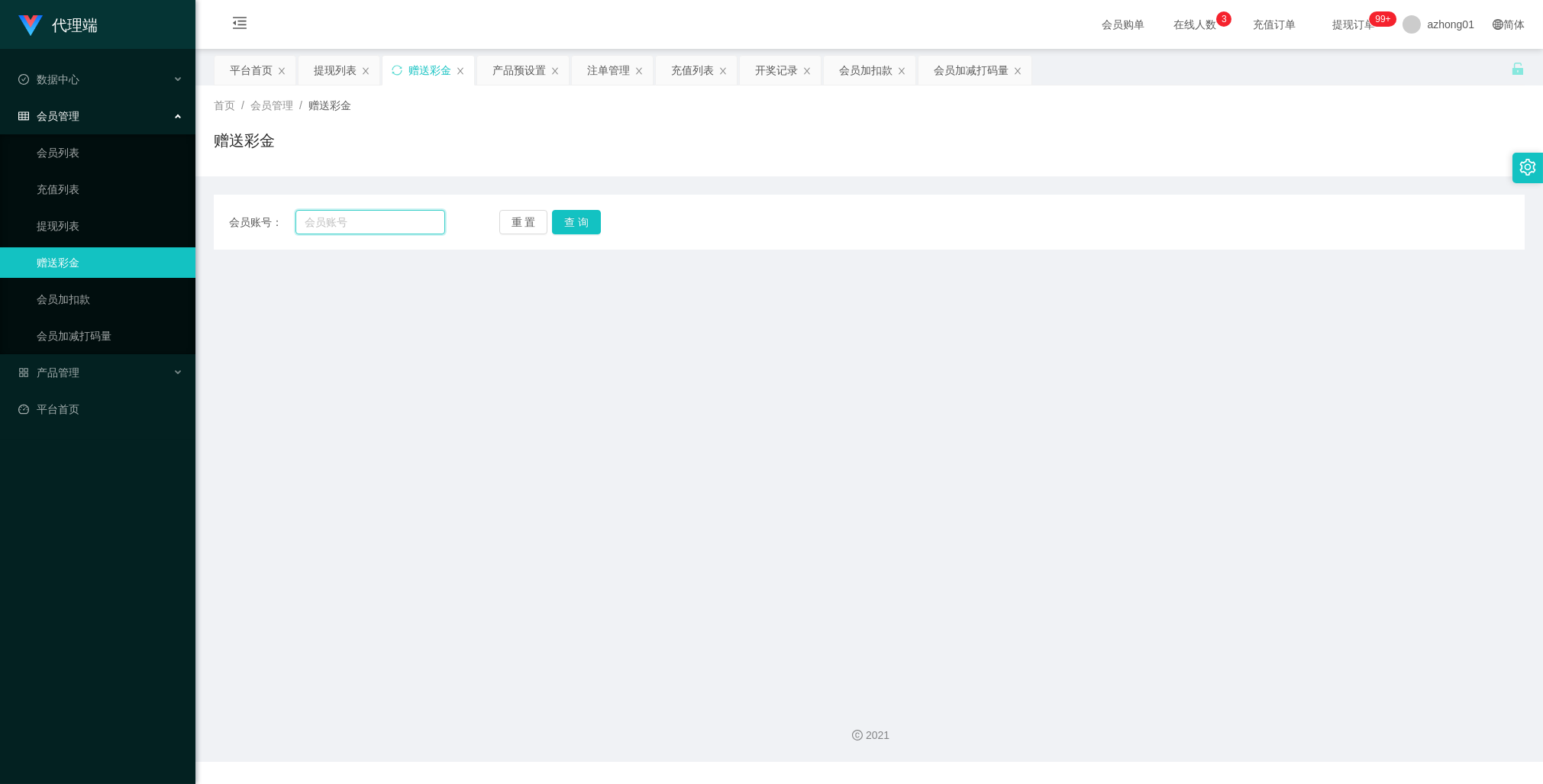
click at [351, 222] on input "text" at bounding box center [371, 222] width 150 height 24
paste input "LeeBai7788"
type input "LeeBai7788"
click at [563, 220] on button "查 询" at bounding box center [576, 222] width 49 height 24
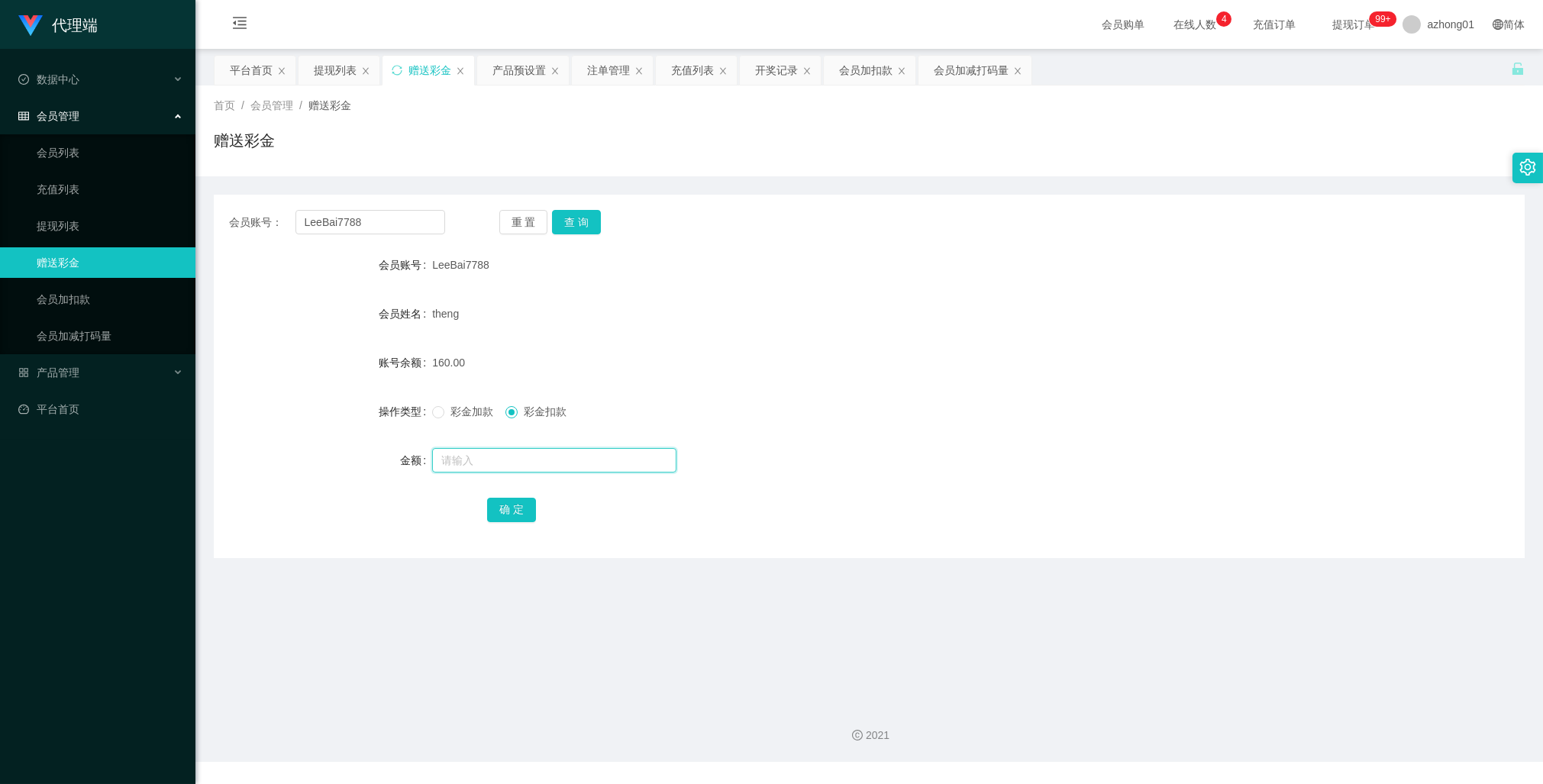
click at [509, 462] on input "text" at bounding box center [554, 460] width 244 height 24
type input "30"
click at [519, 515] on button "确 定" at bounding box center [511, 509] width 49 height 24
click at [423, 416] on label "操作类型" at bounding box center [405, 411] width 54 height 12
click at [352, 219] on input "LeeBai7788" at bounding box center [371, 222] width 150 height 24
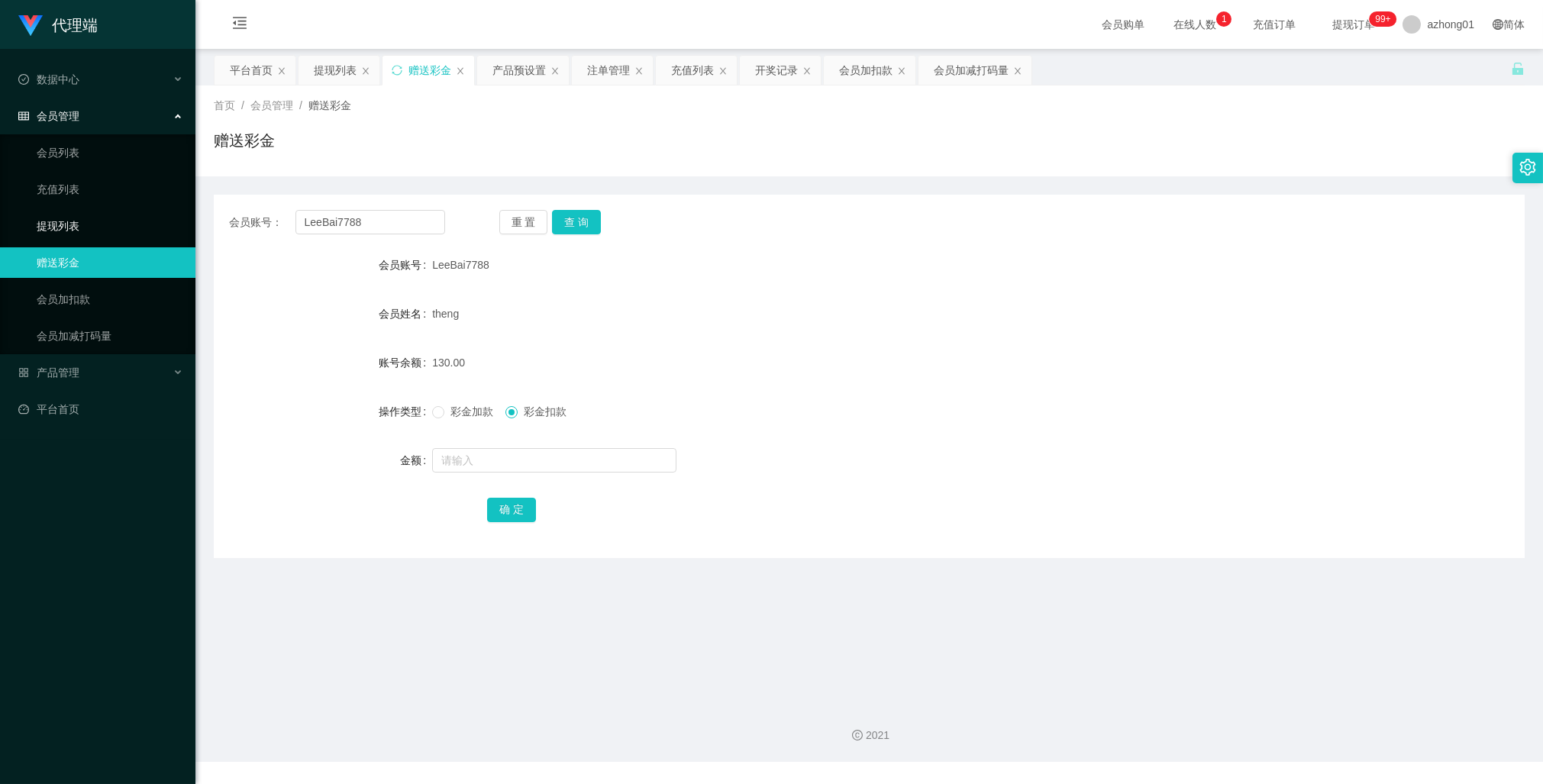
drag, startPoint x: 62, startPoint y: 218, endPoint x: 79, endPoint y: 225, distance: 18.4
click at [62, 218] on link "提现列表" at bounding box center [109, 226] width 147 height 31
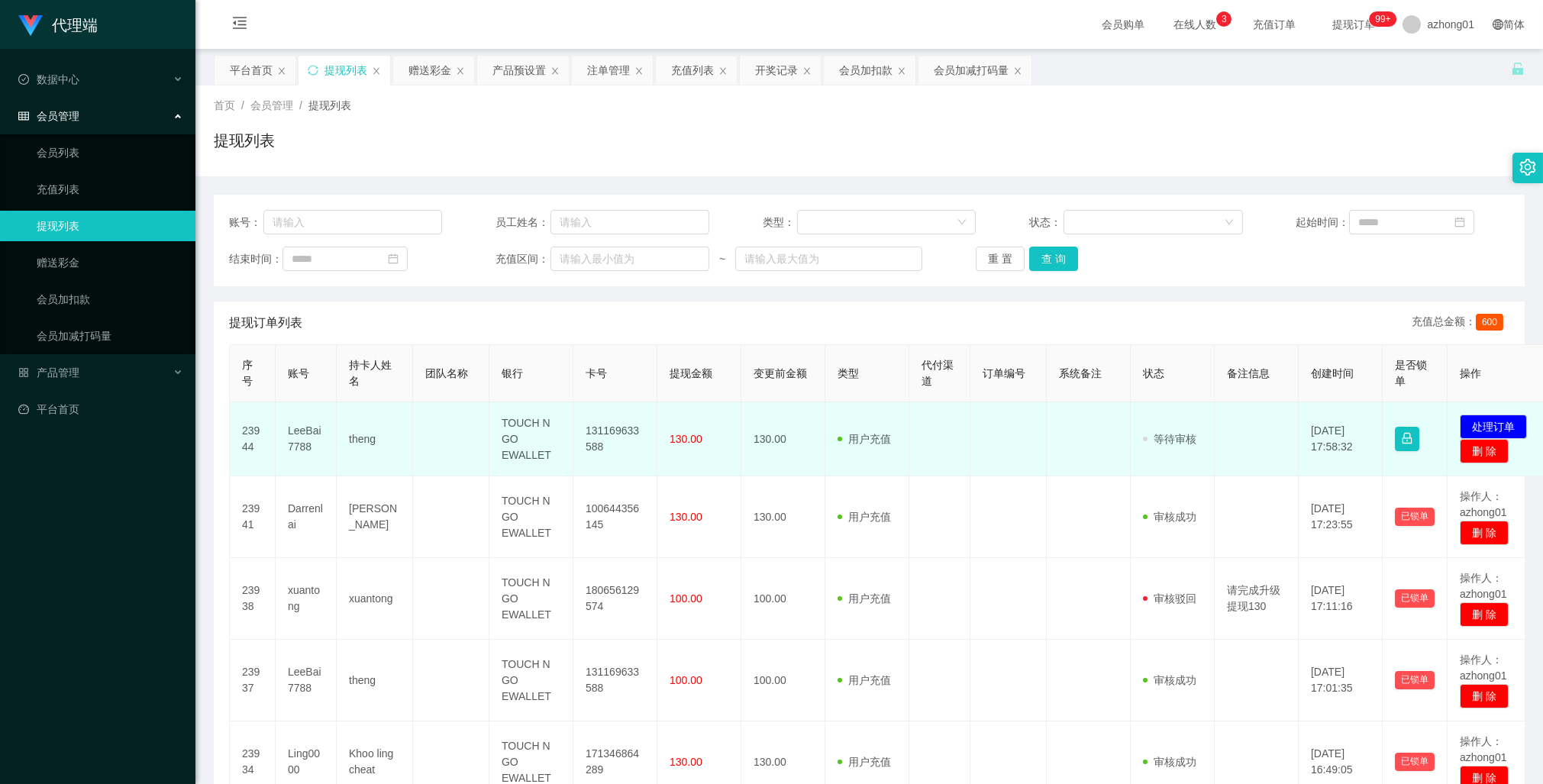
click at [611, 434] on td "131169633588" at bounding box center [615, 439] width 84 height 74
copy td "131169633588"
click at [1499, 424] on button "处理订单" at bounding box center [1493, 426] width 67 height 24
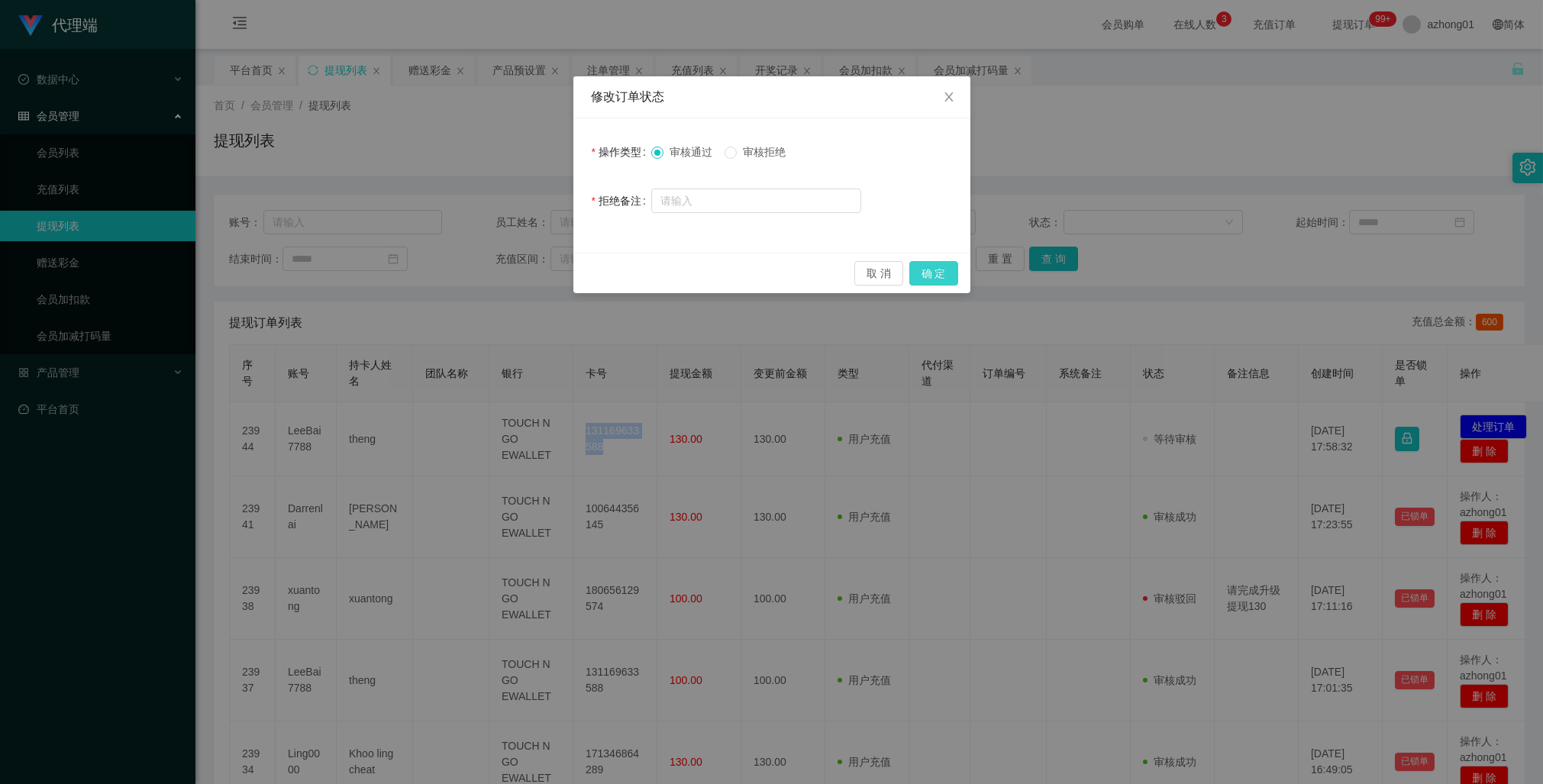
click at [937, 273] on button "确 定" at bounding box center [933, 273] width 49 height 24
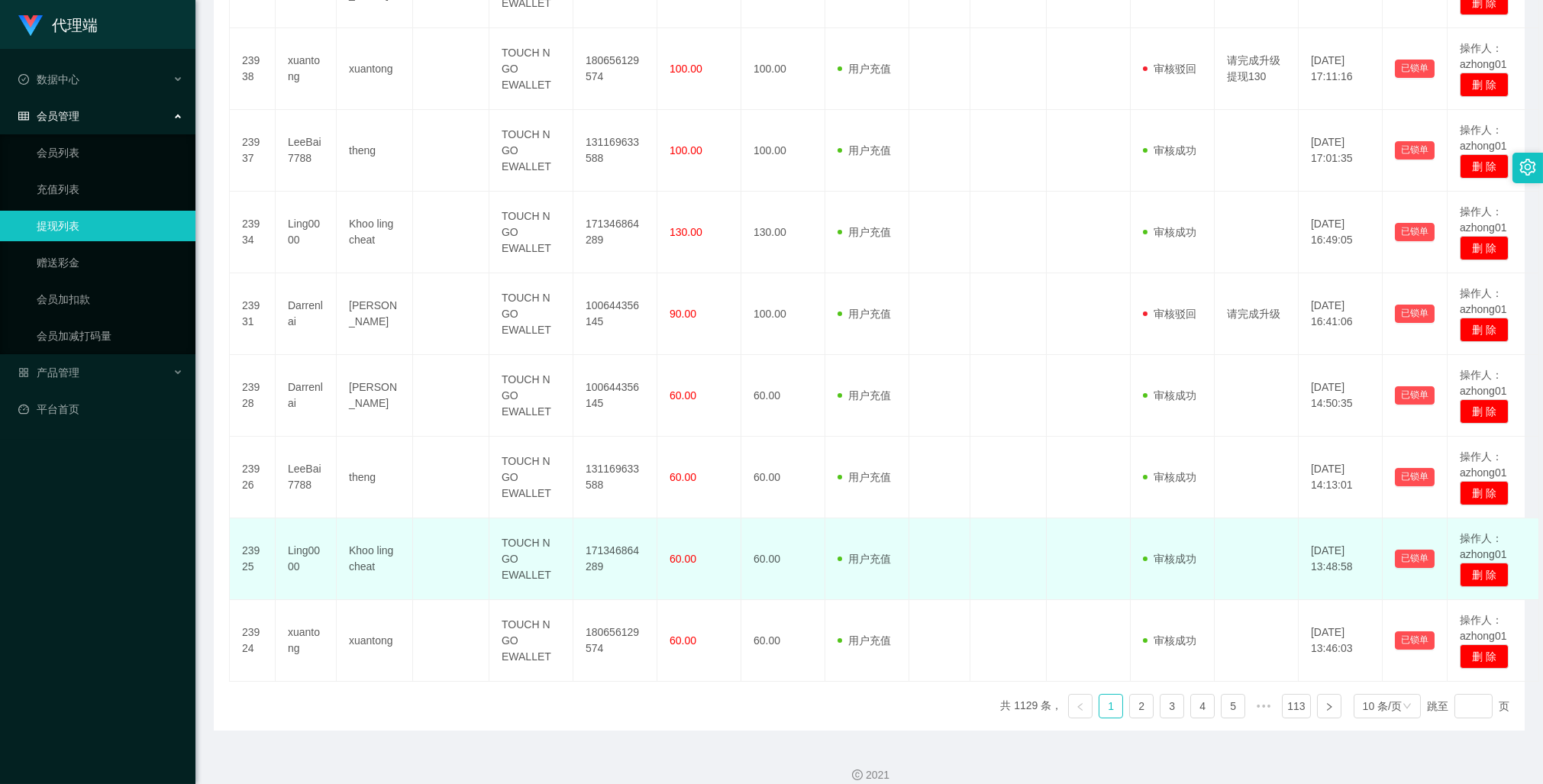
scroll to position [554, 0]
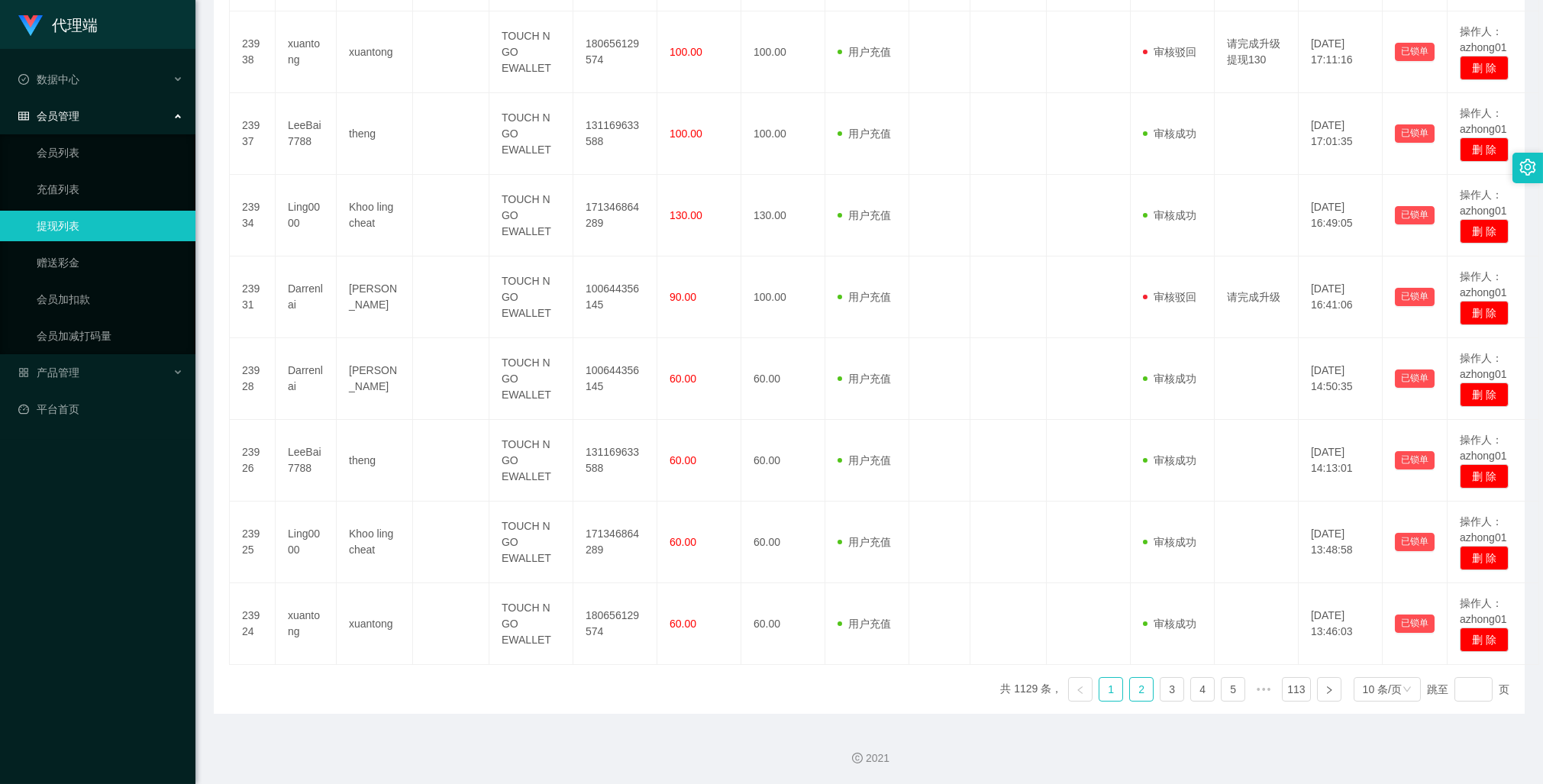
click at [1136, 692] on link "2" at bounding box center [1142, 689] width 23 height 23
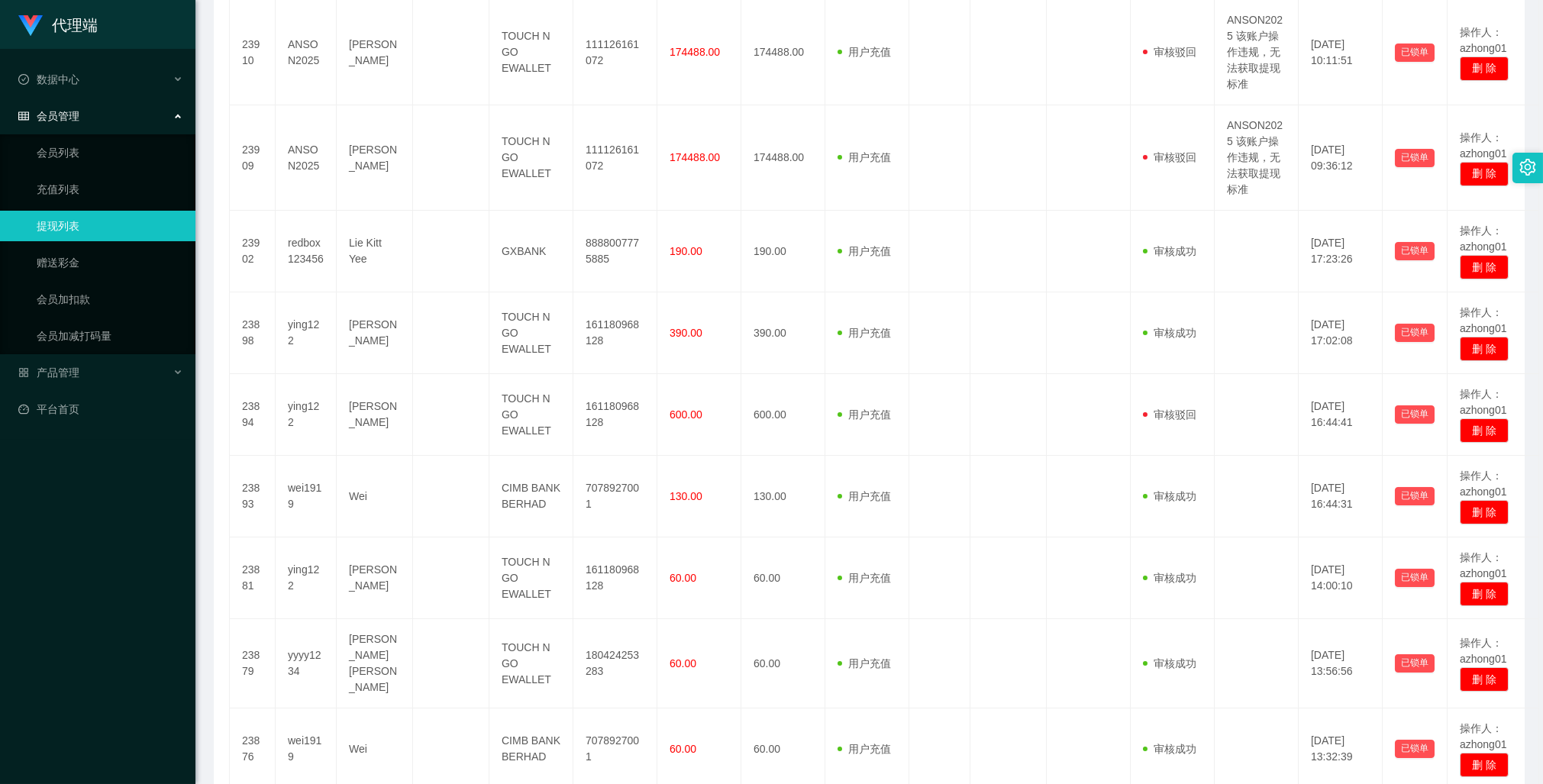
scroll to position [737, 0]
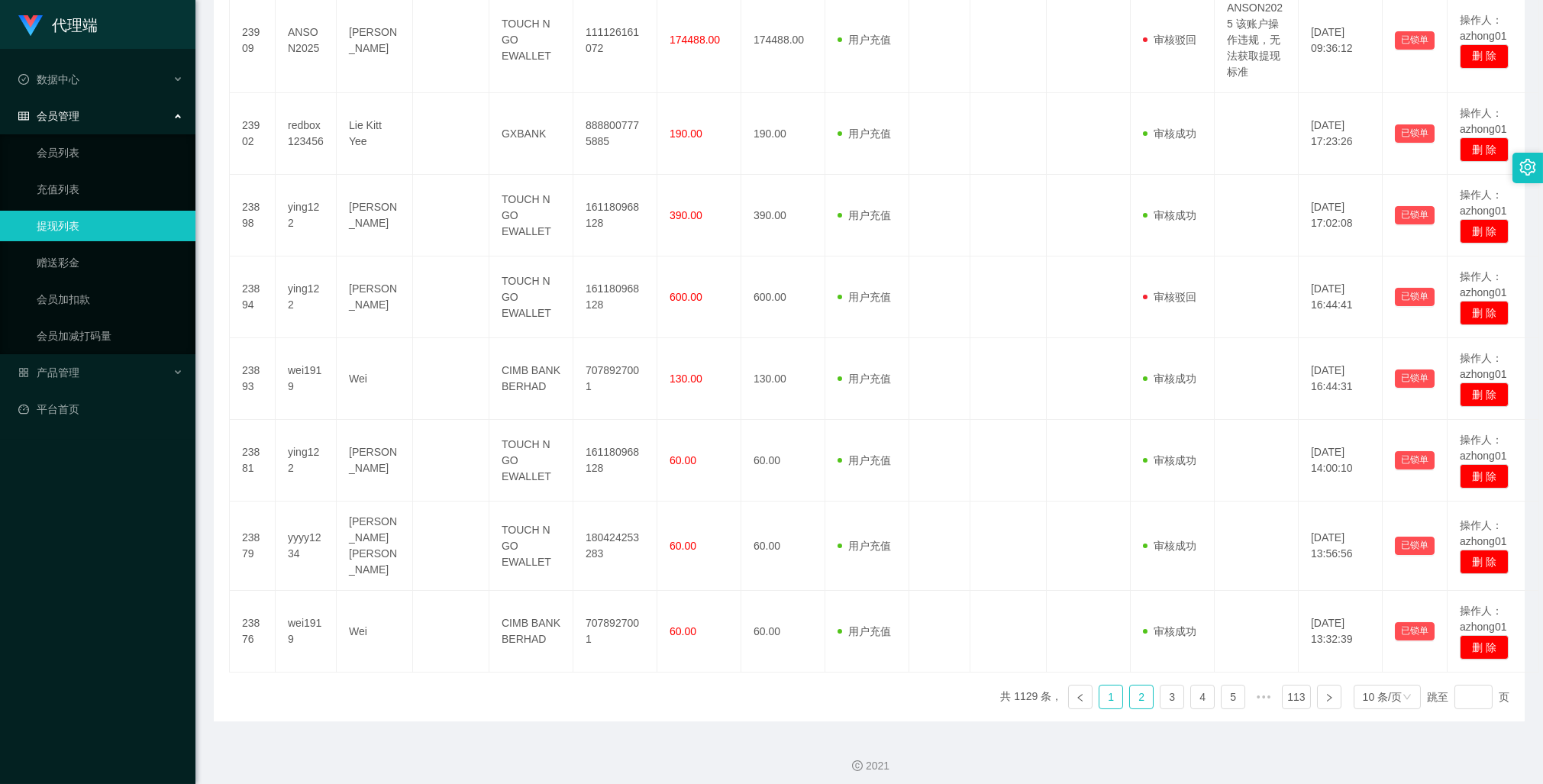
click at [1099, 690] on link "1" at bounding box center [1111, 697] width 23 height 23
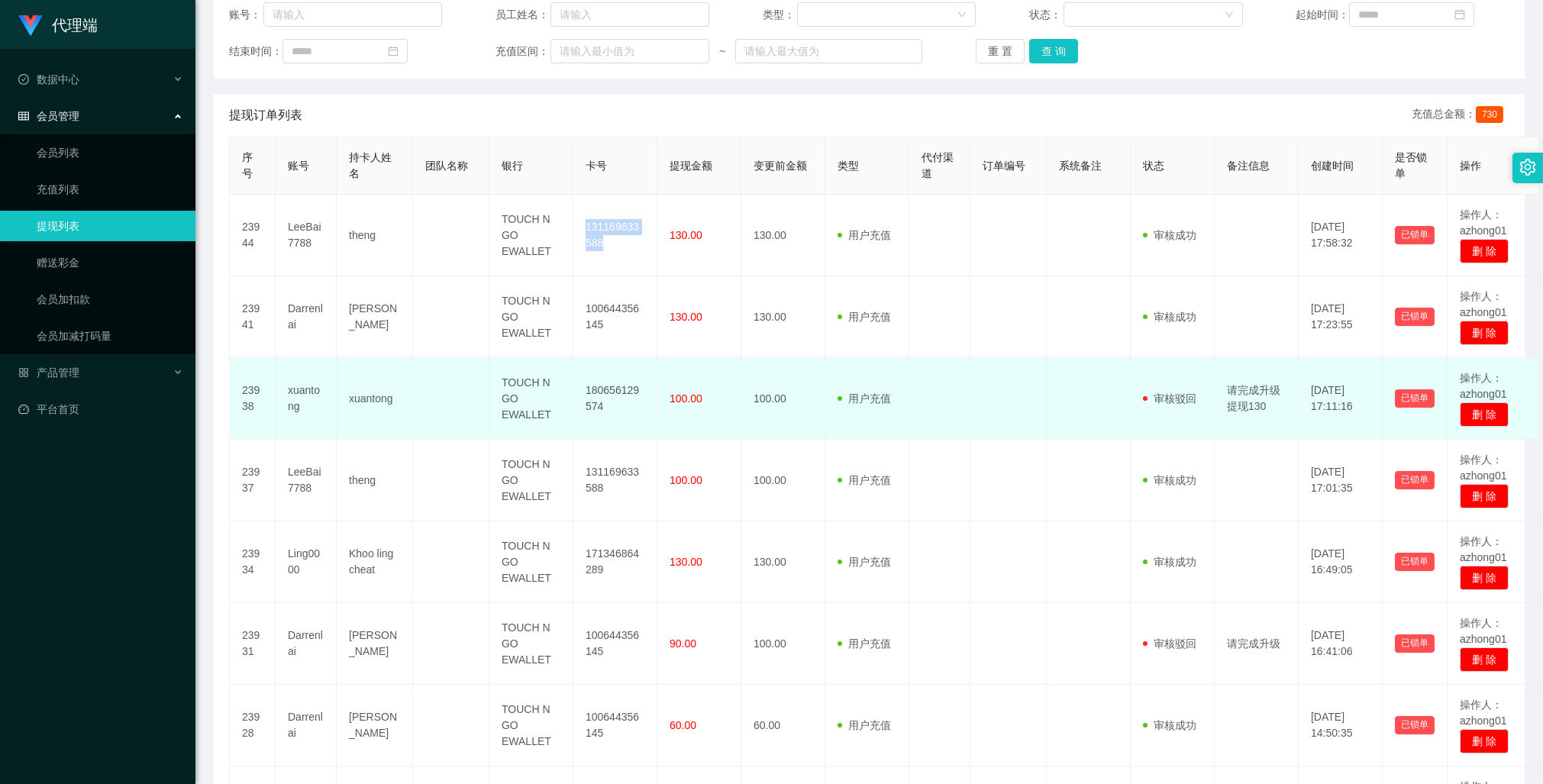
scroll to position [232, 0]
